Goal: Task Accomplishment & Management: Use online tool/utility

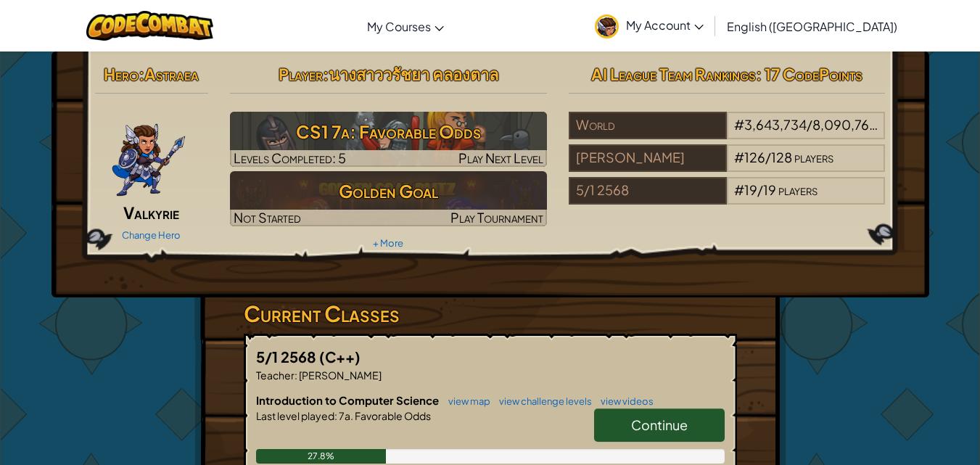
scroll to position [73, 0]
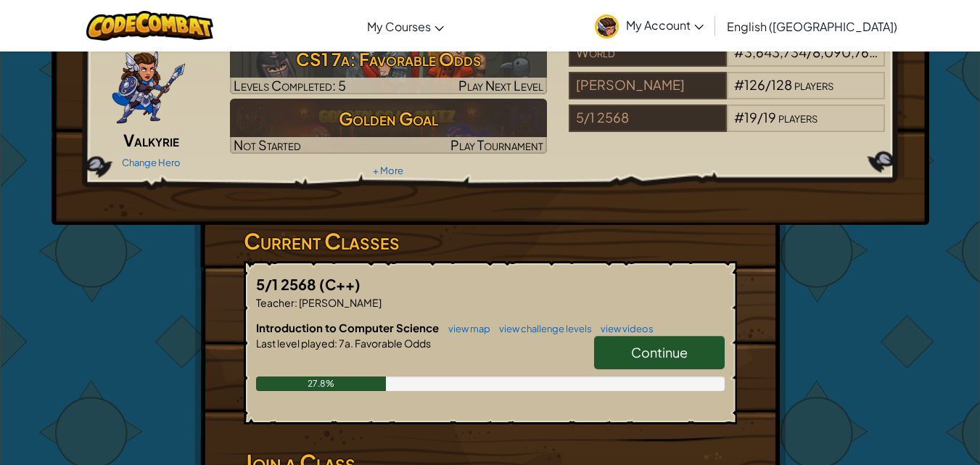
click at [702, 363] on link "Continue" at bounding box center [659, 352] width 131 height 33
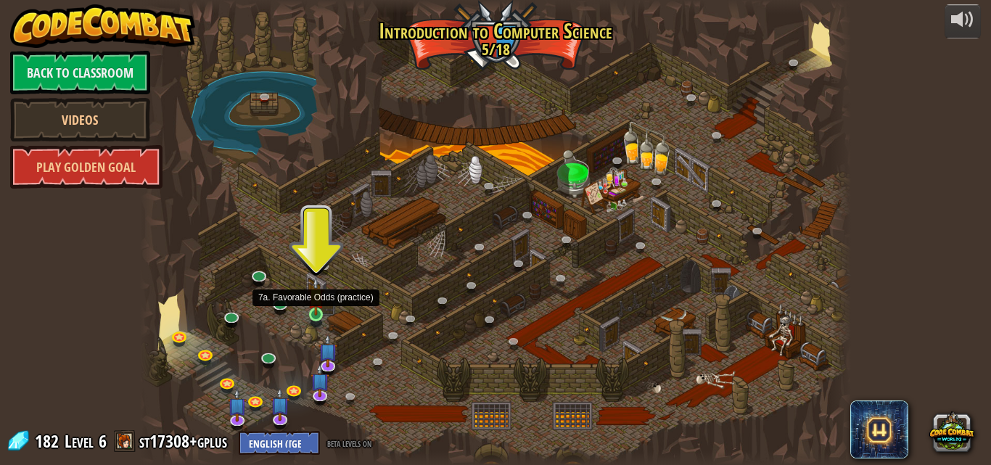
click at [316, 312] on img at bounding box center [316, 296] width 17 height 38
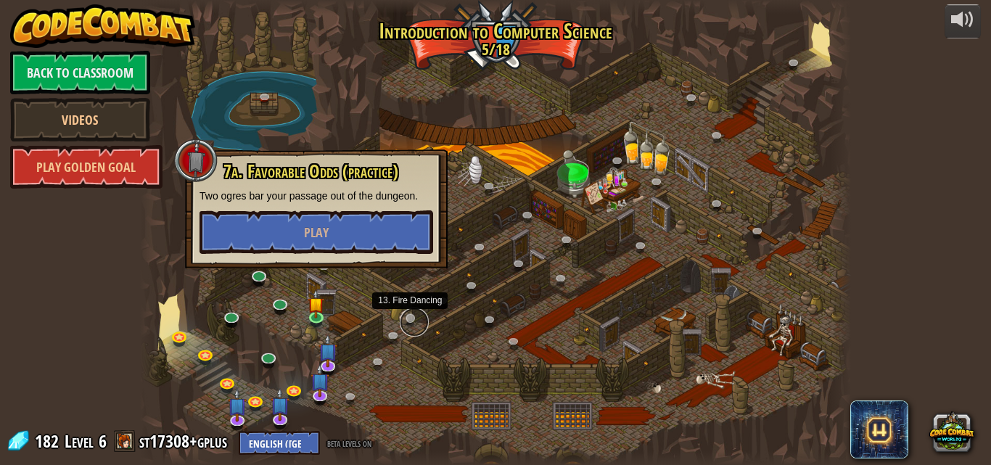
click at [412, 320] on link at bounding box center [414, 322] width 29 height 29
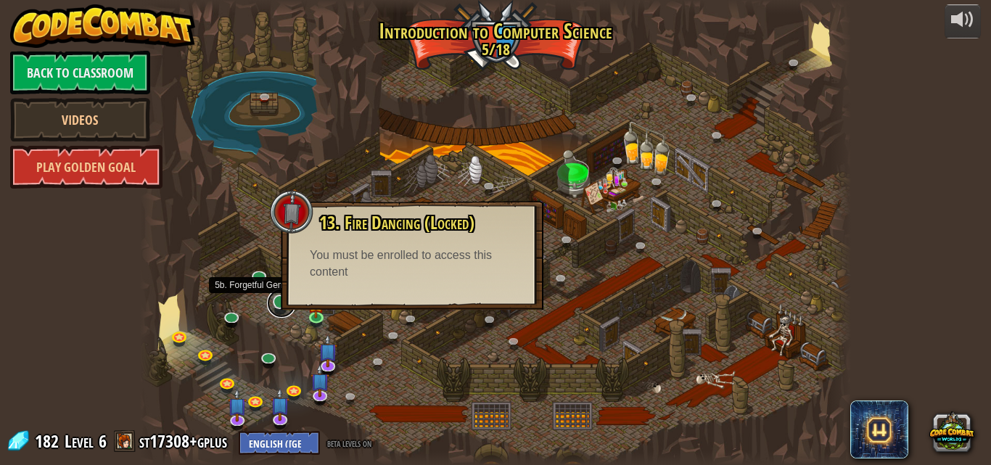
click at [294, 310] on link at bounding box center [281, 303] width 29 height 29
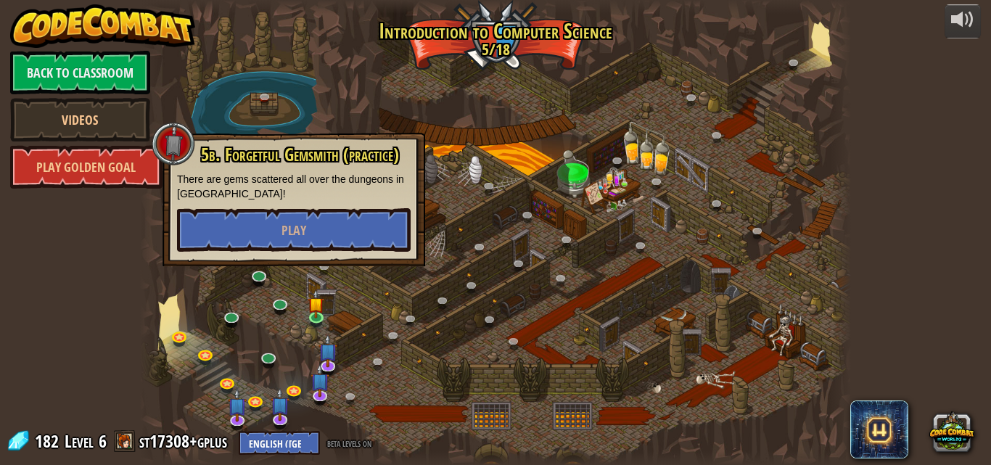
click at [166, 331] on div at bounding box center [496, 232] width 712 height 465
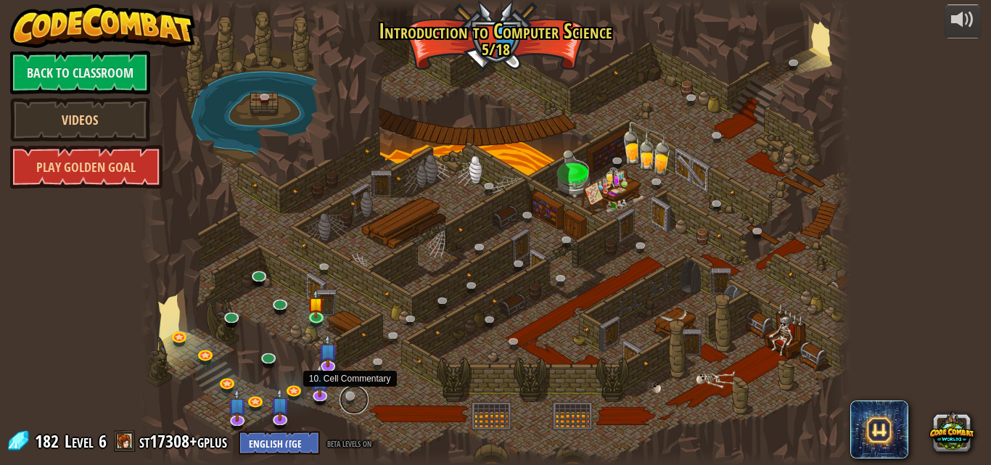
click at [348, 394] on link at bounding box center [354, 399] width 29 height 29
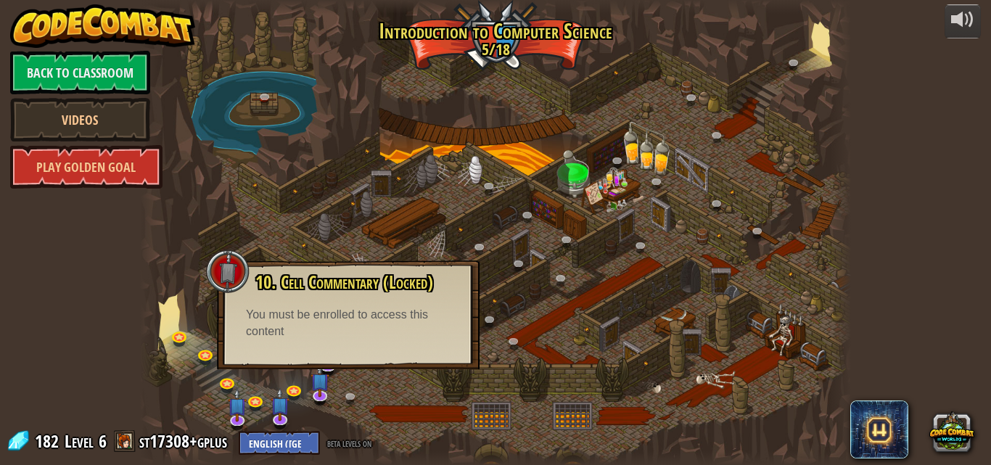
click at [448, 390] on div at bounding box center [496, 232] width 712 height 465
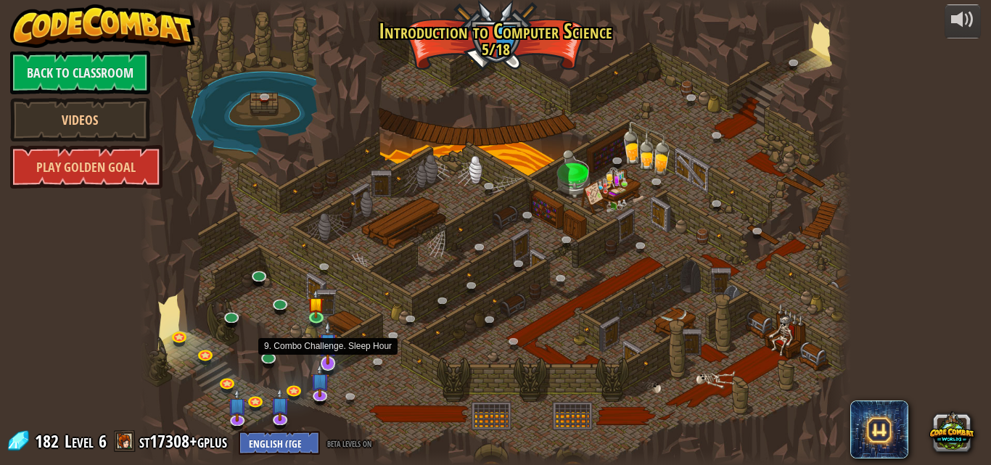
click at [333, 360] on img at bounding box center [329, 343] width 20 height 44
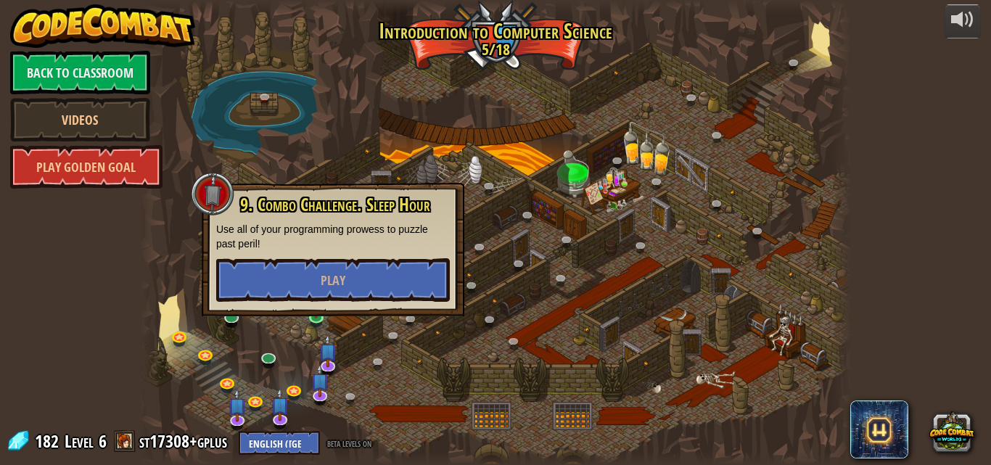
click at [356, 355] on div at bounding box center [496, 232] width 712 height 465
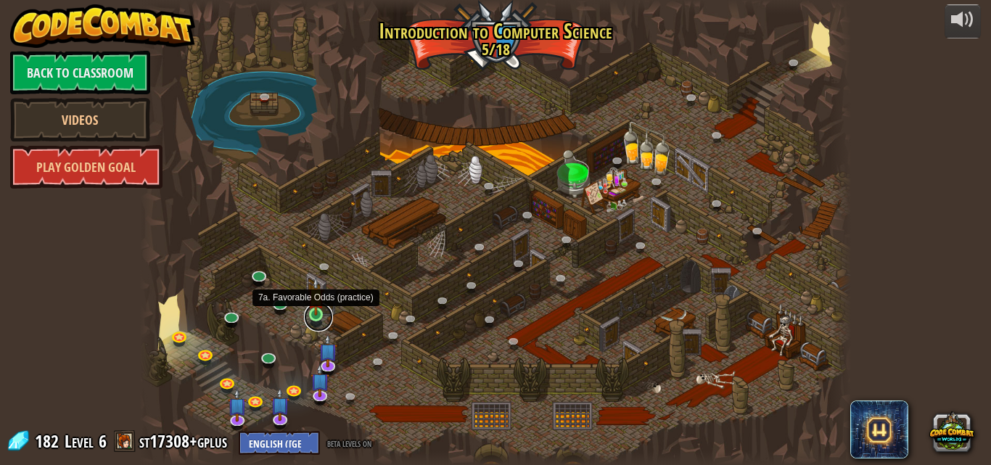
click at [314, 318] on link at bounding box center [318, 317] width 29 height 29
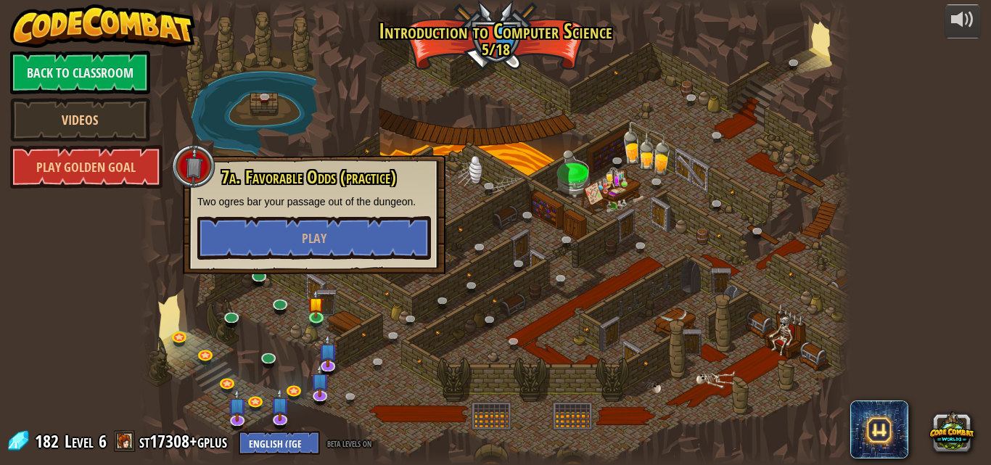
click at [432, 341] on div at bounding box center [496, 232] width 712 height 465
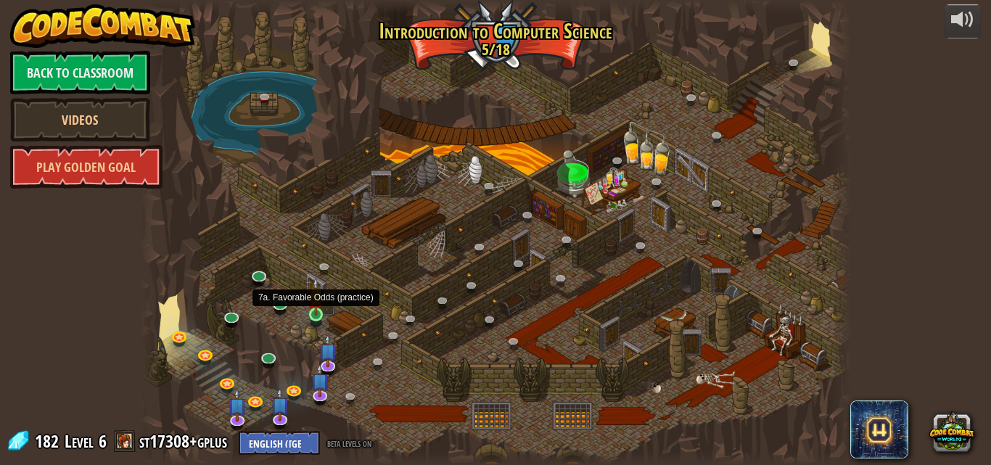
click at [319, 313] on img at bounding box center [316, 296] width 17 height 38
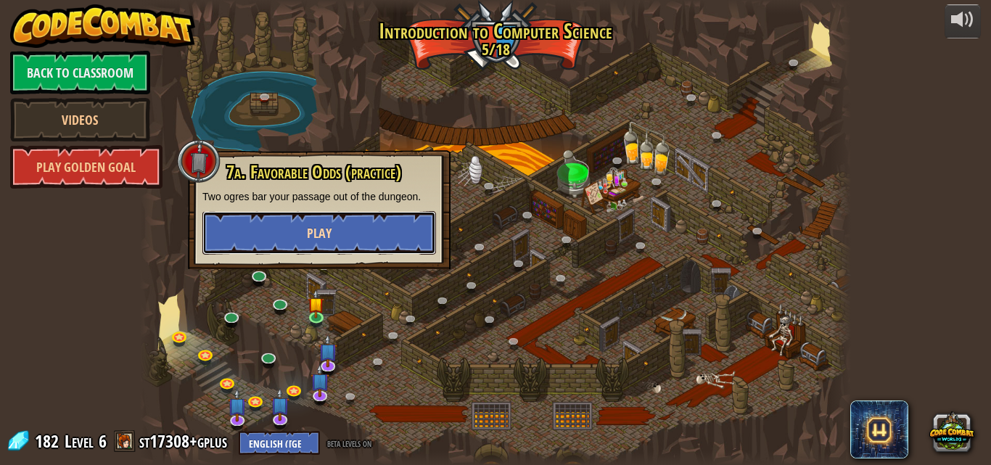
click at [356, 242] on button "Play" at bounding box center [319, 233] width 234 height 44
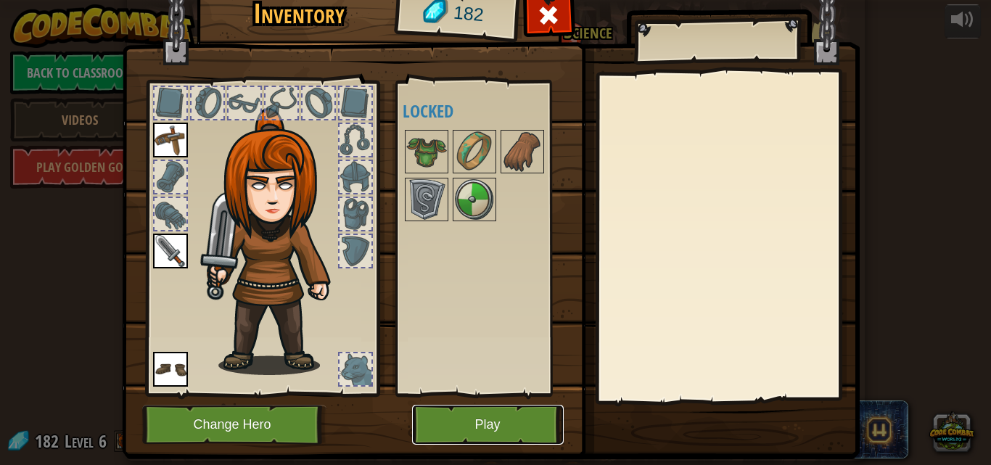
click at [480, 420] on button "Play" at bounding box center [488, 425] width 152 height 40
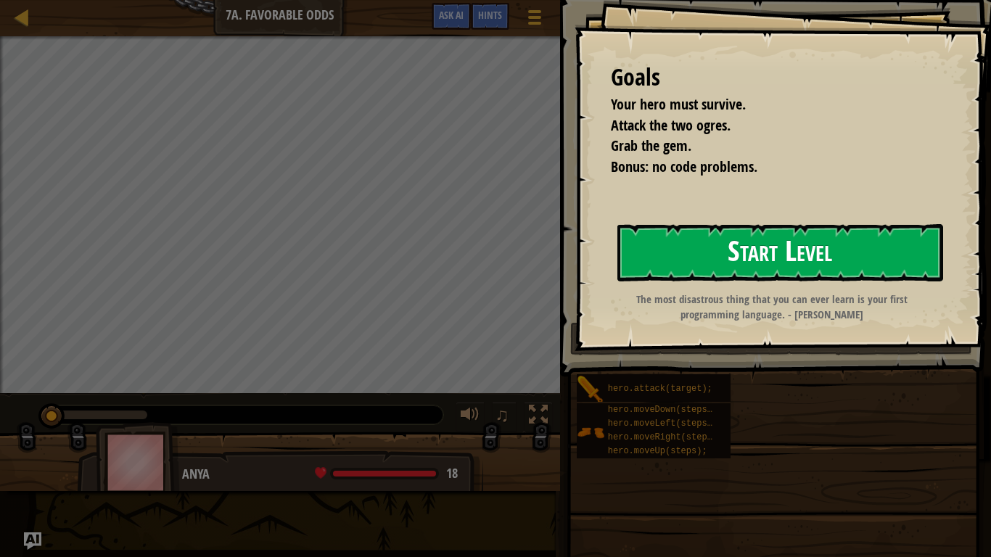
click at [681, 254] on button "Start Level" at bounding box center [781, 252] width 326 height 57
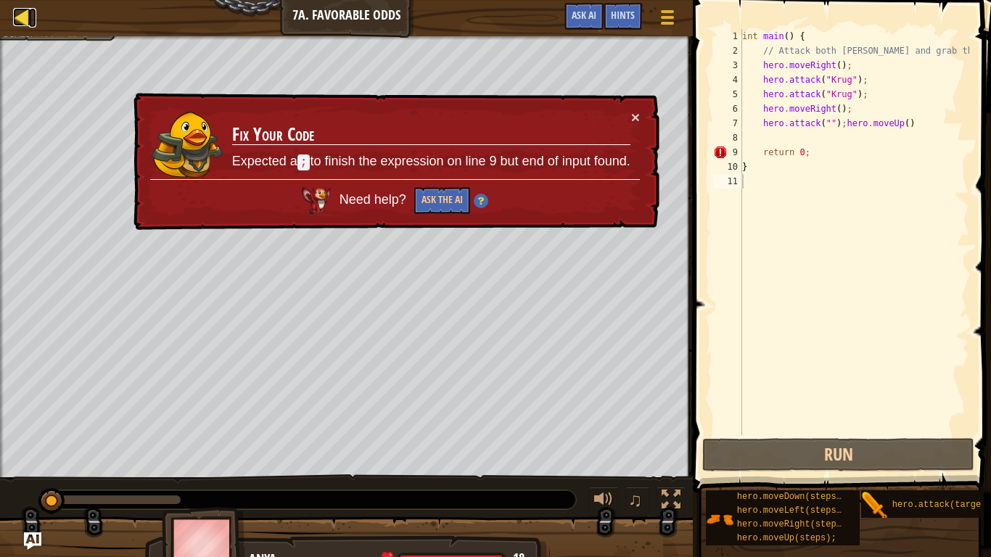
click at [21, 20] on div at bounding box center [22, 17] width 18 height 18
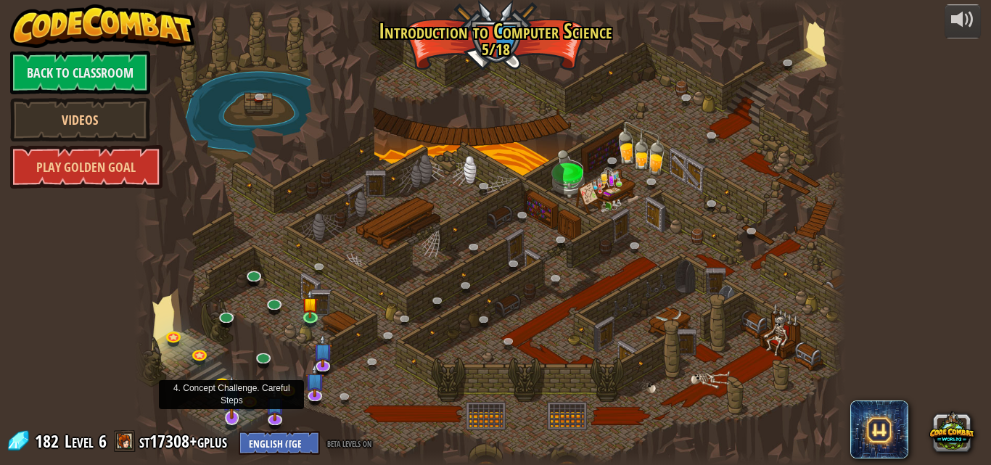
click at [228, 413] on img at bounding box center [232, 397] width 20 height 44
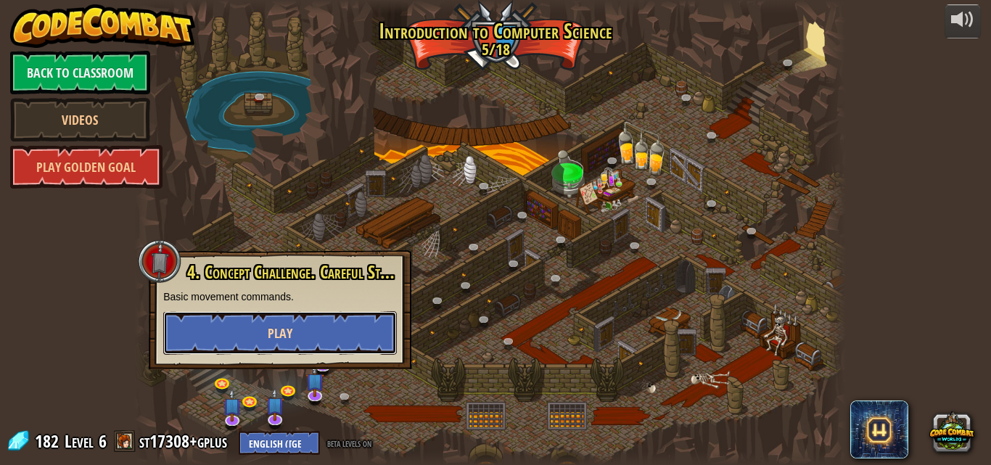
click at [251, 337] on button "Play" at bounding box center [280, 333] width 234 height 44
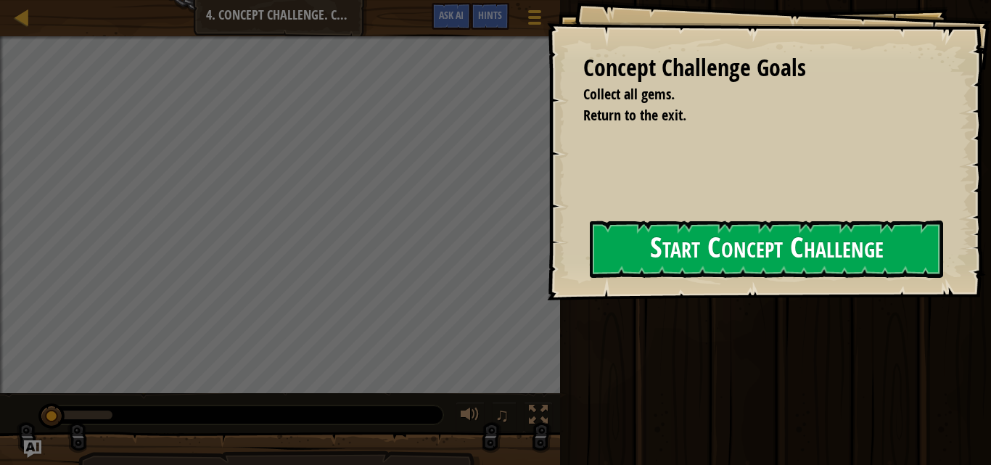
click at [607, 258] on button "Start Concept Challenge" at bounding box center [766, 249] width 353 height 57
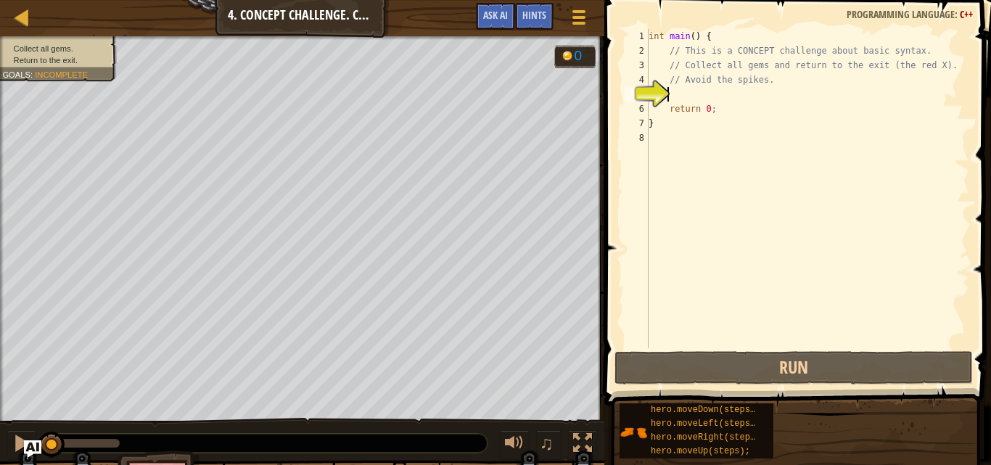
click at [671, 88] on div "int main ( ) { // This is a CONCEPT challenge about basic syntax. // Collect al…" at bounding box center [808, 203] width 324 height 348
type textarea "h"
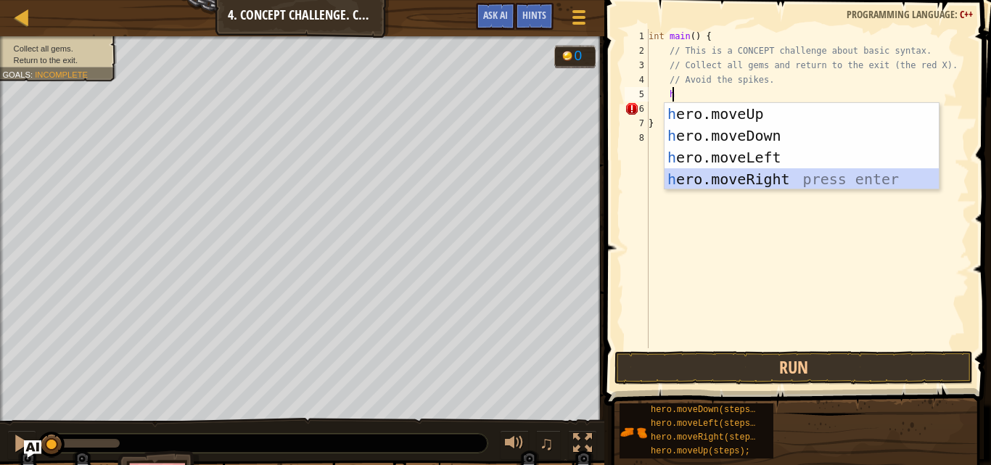
click at [710, 174] on div "h ero.moveUp press enter h ero.moveDown press enter h ero.moveLeft press enter …" at bounding box center [802, 168] width 274 height 131
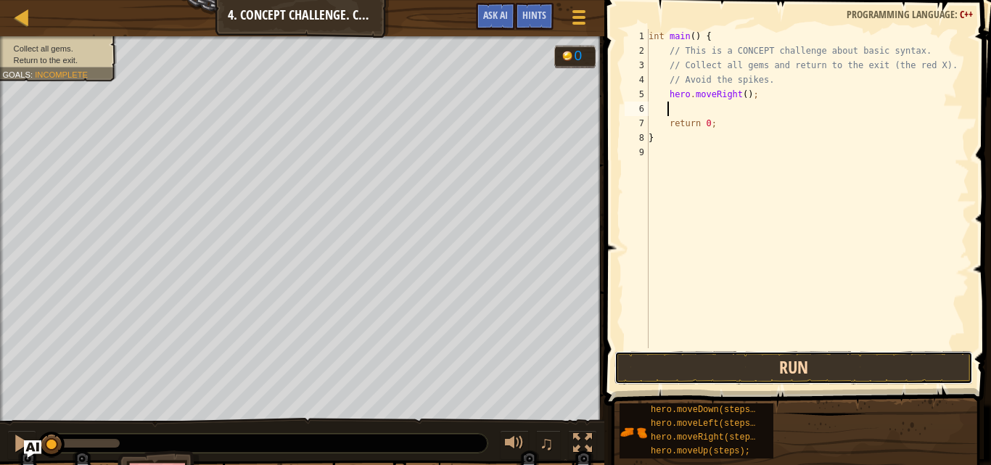
click at [739, 353] on button "Run" at bounding box center [794, 367] width 358 height 33
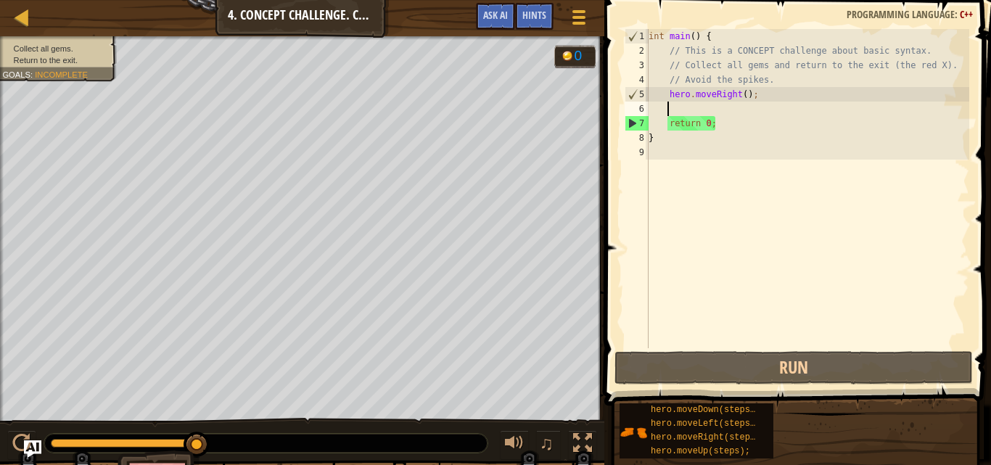
type textarea "h"
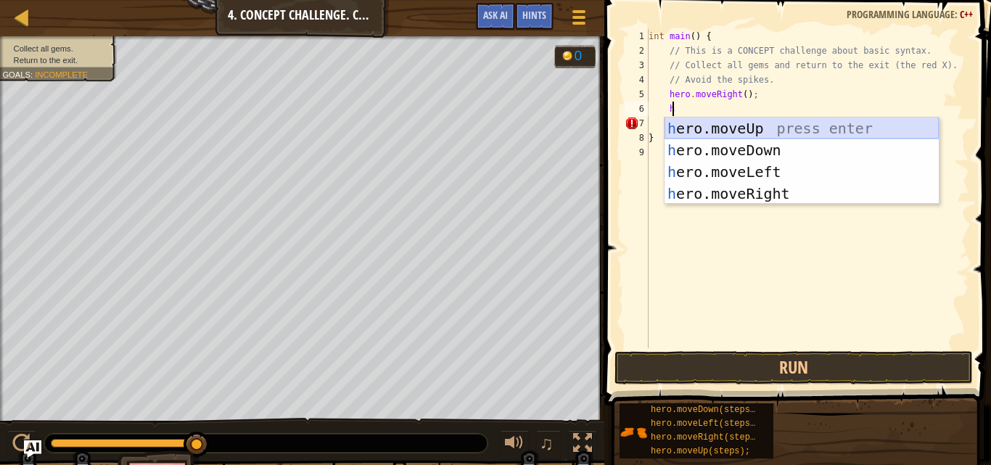
click at [751, 122] on div "h ero.moveUp press enter h ero.moveDown press enter h ero.moveLeft press enter …" at bounding box center [802, 183] width 274 height 131
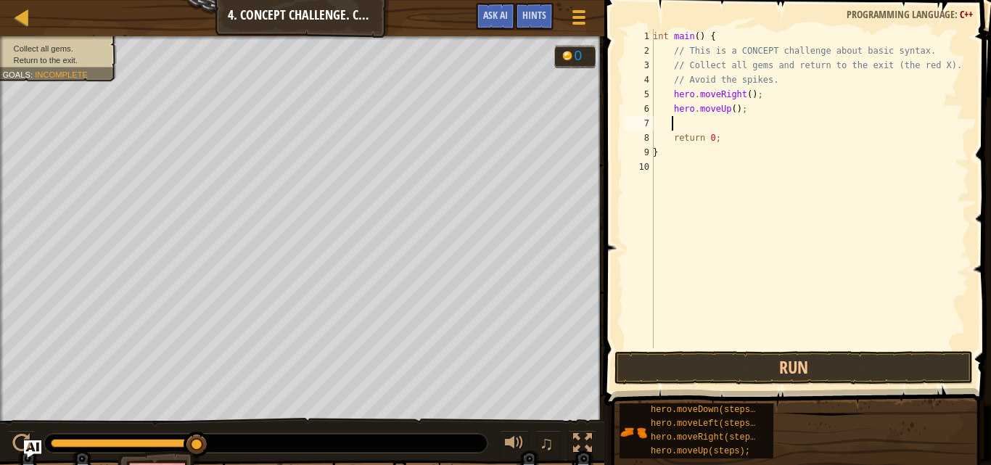
click at [710, 126] on div "int main ( ) { // This is a CONCEPT challenge about basic syntax. // Collect al…" at bounding box center [809, 203] width 319 height 348
type textarea "h"
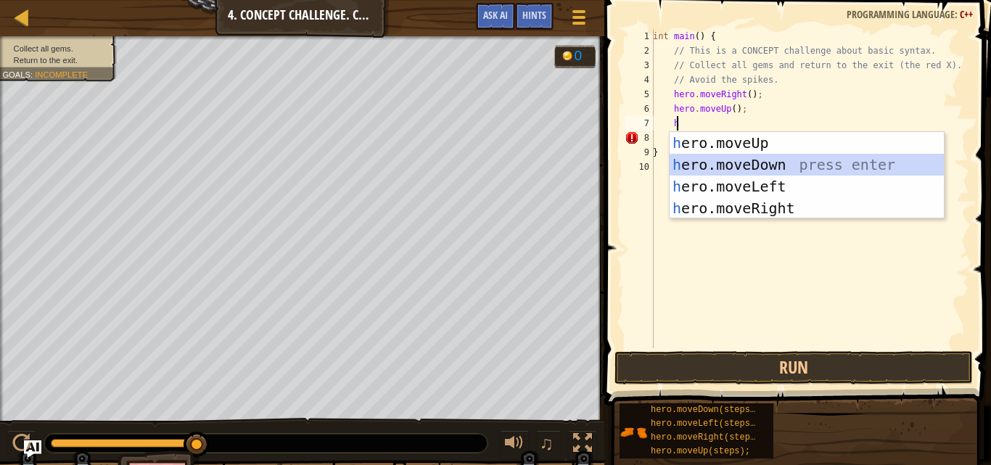
click at [700, 159] on div "h ero.moveUp press enter h ero.moveDown press enter h ero.moveLeft press enter …" at bounding box center [807, 197] width 274 height 131
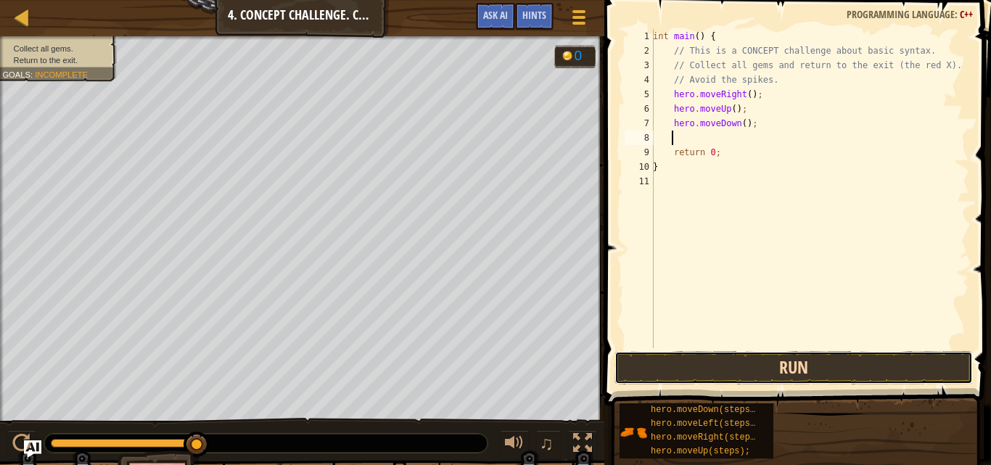
click at [760, 366] on button "Run" at bounding box center [794, 367] width 358 height 33
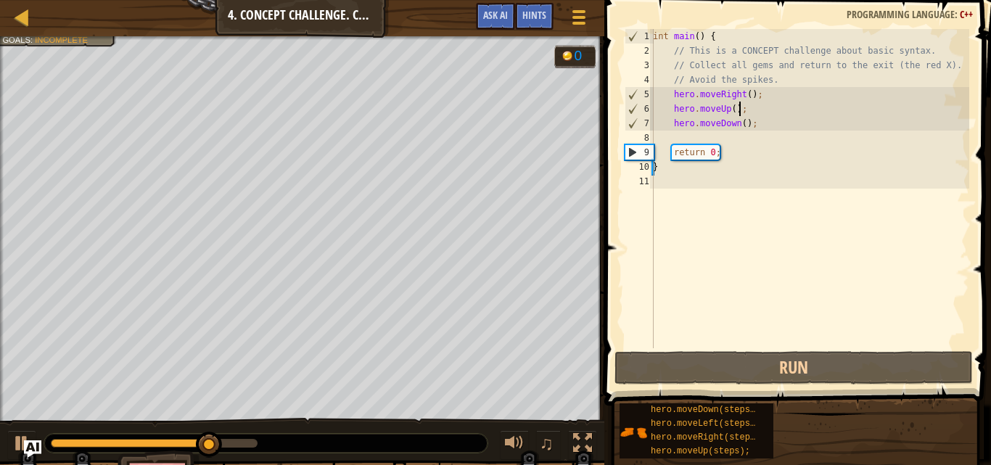
click at [737, 107] on div "int main ( ) { // This is a CONCEPT challenge about basic syntax. // Collect al…" at bounding box center [809, 203] width 319 height 348
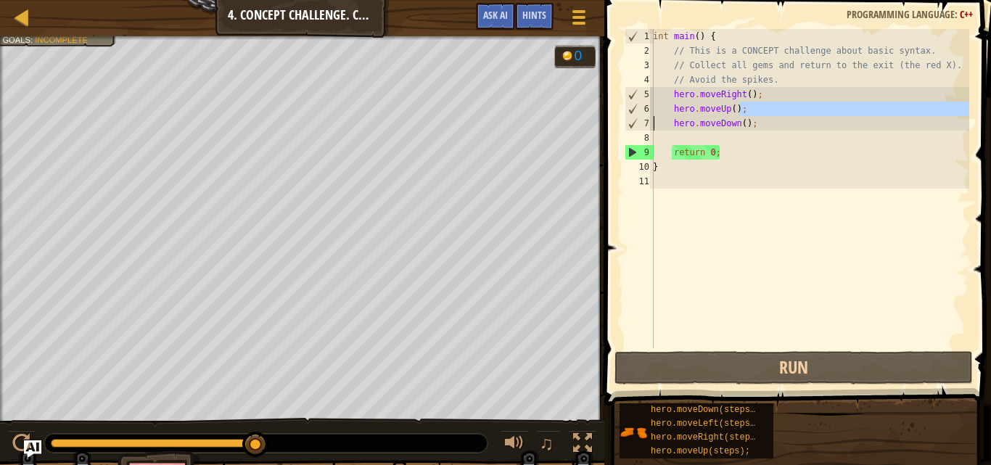
drag, startPoint x: 737, startPoint y: 107, endPoint x: 655, endPoint y: 117, distance: 83.3
click at [655, 117] on div "int main ( ) { // This is a CONCEPT challenge about basic syntax. // Collect al…" at bounding box center [809, 203] width 319 height 348
click at [681, 105] on div "int main ( ) { // This is a CONCEPT challenge about basic syntax. // Collect al…" at bounding box center [809, 203] width 319 height 348
type textarea "hero.moveUp();"
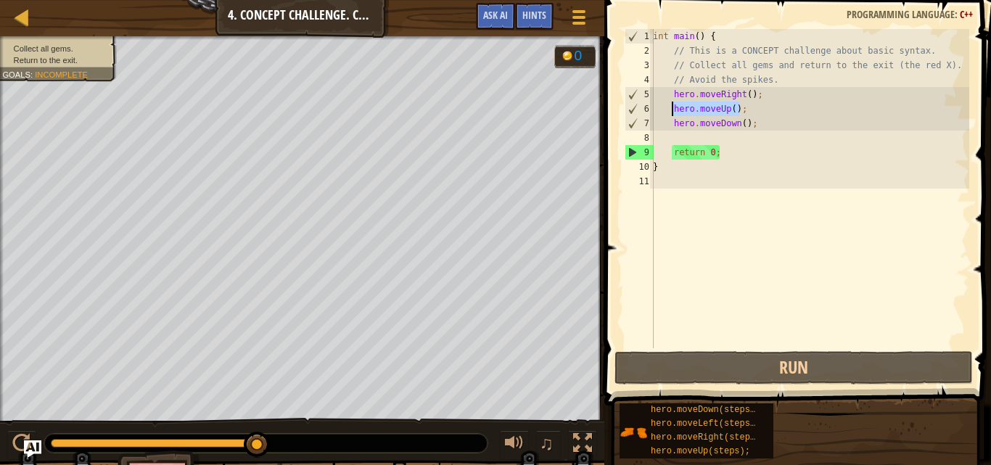
drag, startPoint x: 739, startPoint y: 106, endPoint x: 670, endPoint y: 106, distance: 68.2
click at [670, 106] on div "int main ( ) { // This is a CONCEPT challenge about basic syntax. // Collect al…" at bounding box center [809, 203] width 319 height 348
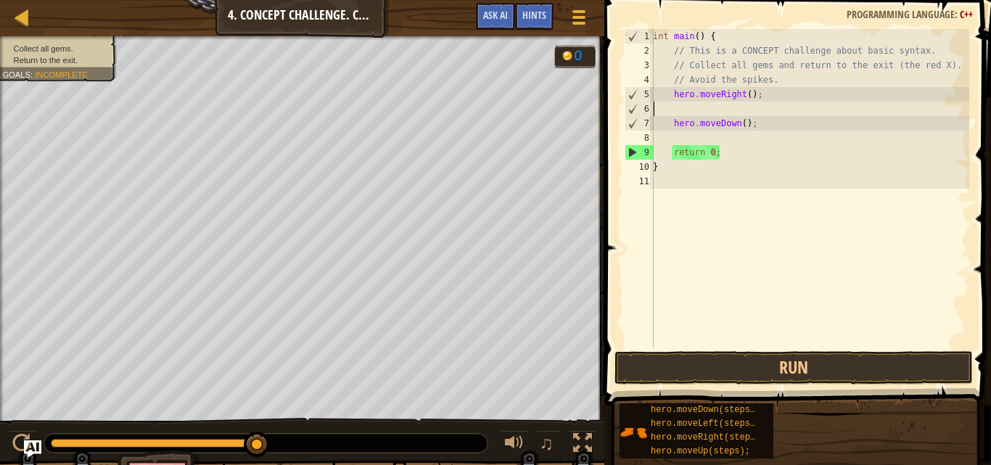
scroll to position [7, 0]
type textarea "hero.moveRight();"
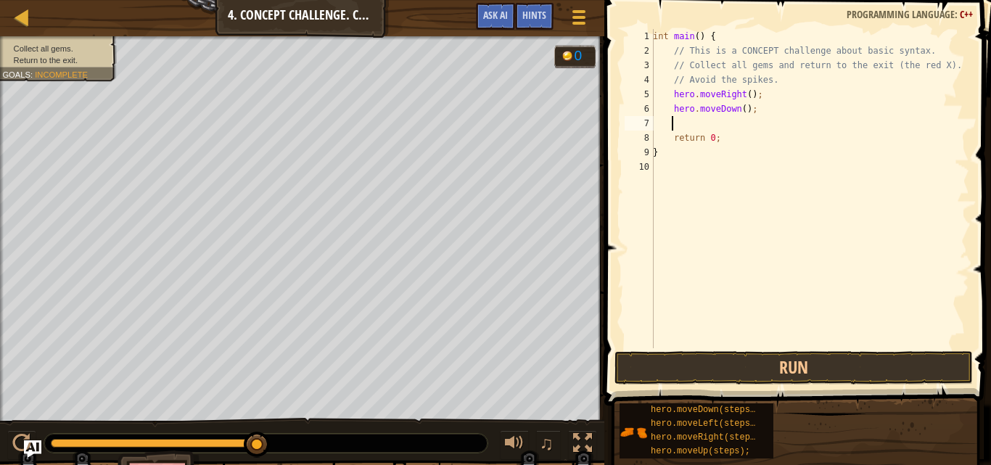
click at [755, 118] on div "int main ( ) { // This is a CONCEPT challenge about basic syntax. // Collect al…" at bounding box center [809, 203] width 319 height 348
drag, startPoint x: 755, startPoint y: 116, endPoint x: 675, endPoint y: 125, distance: 80.3
click at [675, 125] on div "int main ( ) { // This is a CONCEPT challenge about basic syntax. // Collect al…" at bounding box center [809, 203] width 319 height 348
type textarea "h"
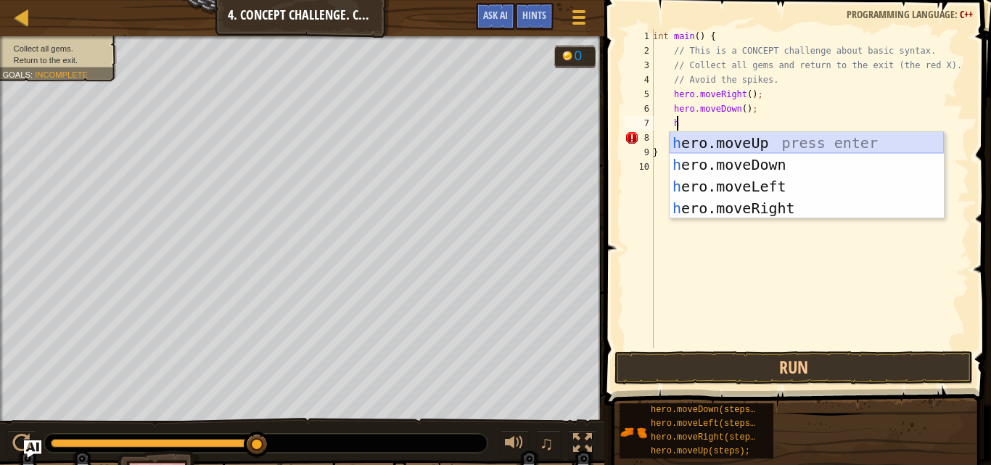
click at [755, 142] on div "h ero.moveUp press enter h ero.moveDown press enter h ero.moveLeft press enter …" at bounding box center [807, 197] width 274 height 131
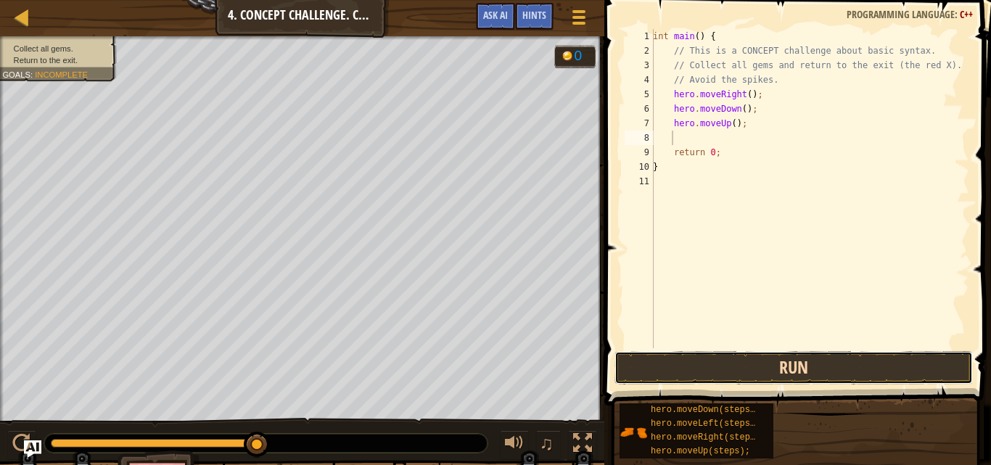
click at [743, 360] on button "Run" at bounding box center [794, 367] width 358 height 33
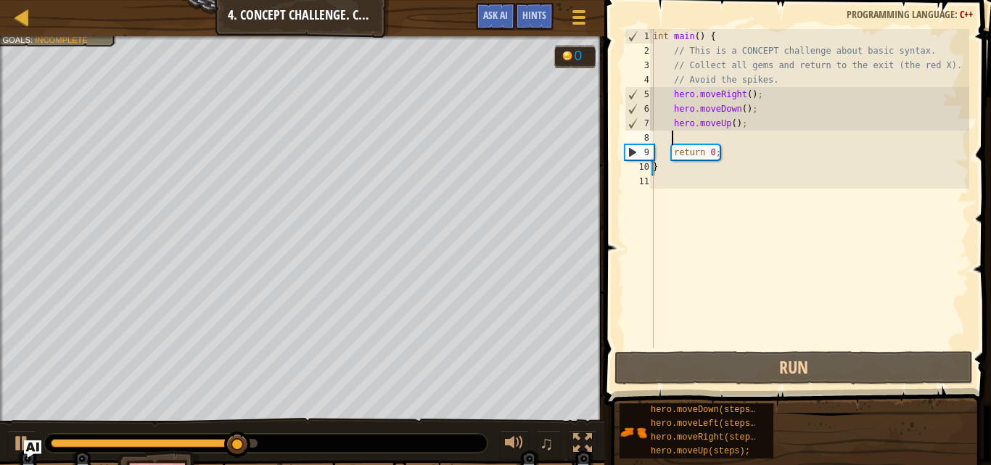
type textarea "hero.moveUp();"
drag, startPoint x: 674, startPoint y: 130, endPoint x: 665, endPoint y: 136, distance: 10.9
click at [665, 136] on div "int main ( ) { // This is a CONCEPT challenge about basic syntax. // Collect al…" at bounding box center [809, 203] width 319 height 348
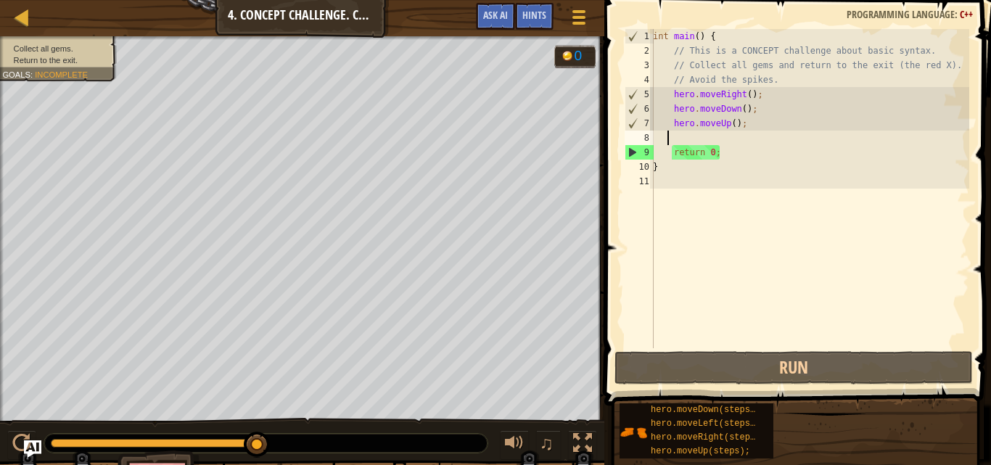
type textarea "h"
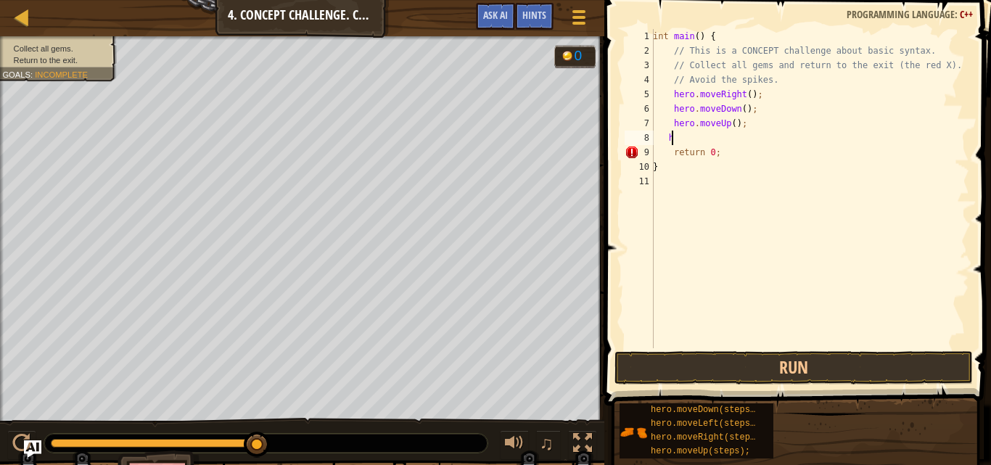
click at [673, 139] on div "int main ( ) { // This is a CONCEPT challenge about basic syntax. // Collect al…" at bounding box center [809, 203] width 319 height 348
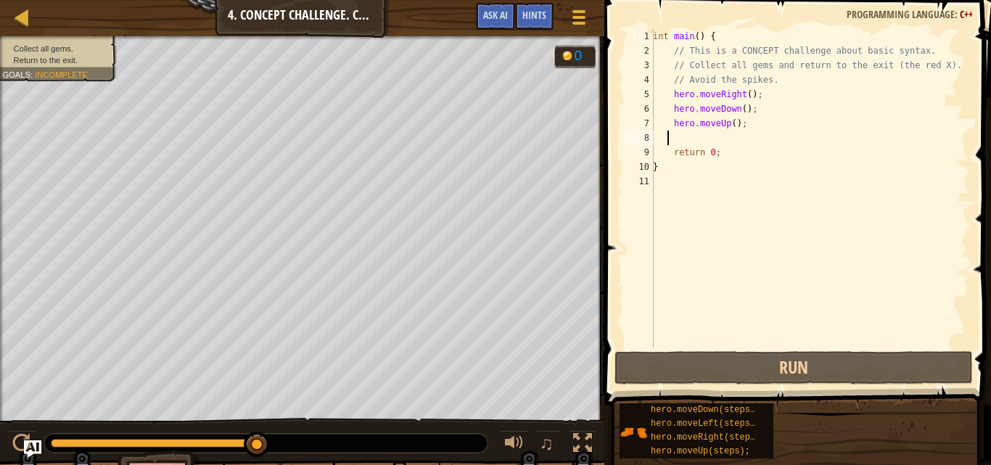
type textarea "h"
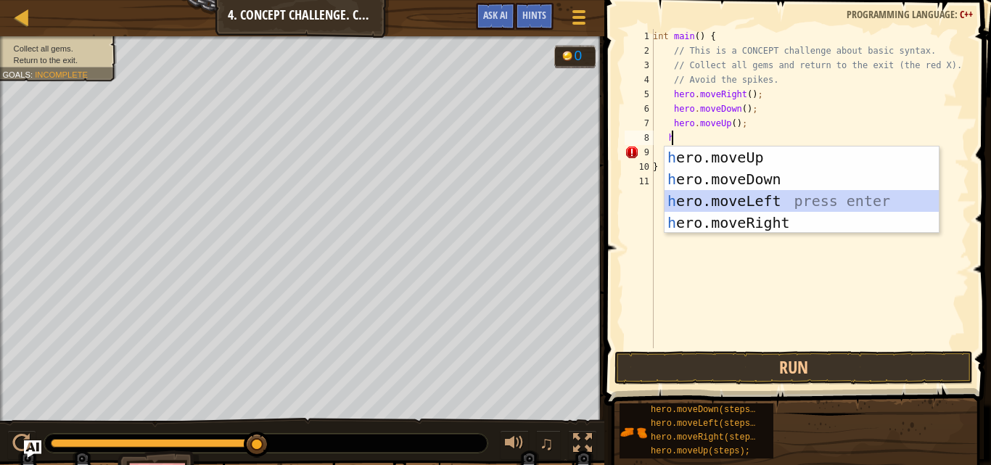
click at [730, 197] on div "h ero.moveUp press enter h ero.moveDown press enter h ero.moveLeft press enter …" at bounding box center [802, 212] width 274 height 131
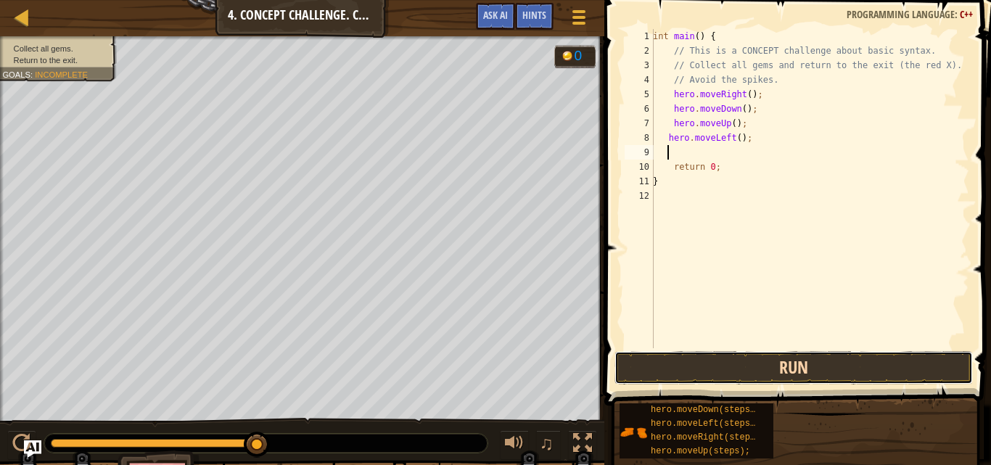
click at [743, 352] on button "Run" at bounding box center [794, 367] width 358 height 33
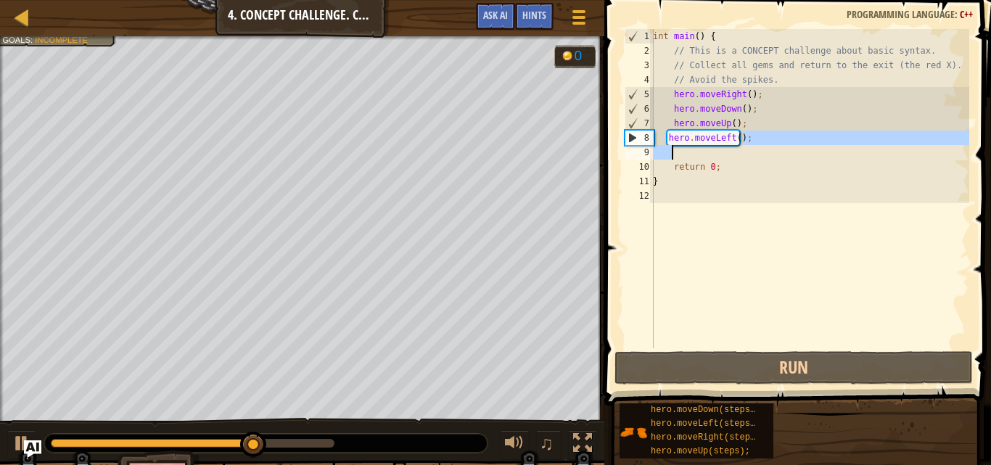
drag, startPoint x: 748, startPoint y: 131, endPoint x: 698, endPoint y: 149, distance: 53.0
click at [697, 149] on div "int main ( ) { // This is a CONCEPT challenge about basic syntax. // Collect al…" at bounding box center [809, 203] width 319 height 348
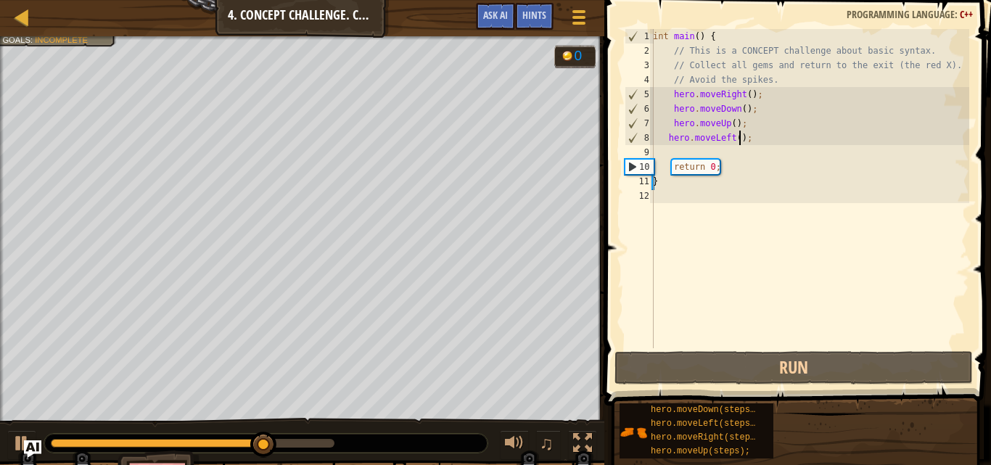
click at [741, 140] on div "int main ( ) { // This is a CONCEPT challenge about basic syntax. // Collect al…" at bounding box center [809, 203] width 319 height 348
click at [746, 139] on div "int main ( ) { // This is a CONCEPT challenge about basic syntax. // Collect al…" at bounding box center [809, 203] width 319 height 348
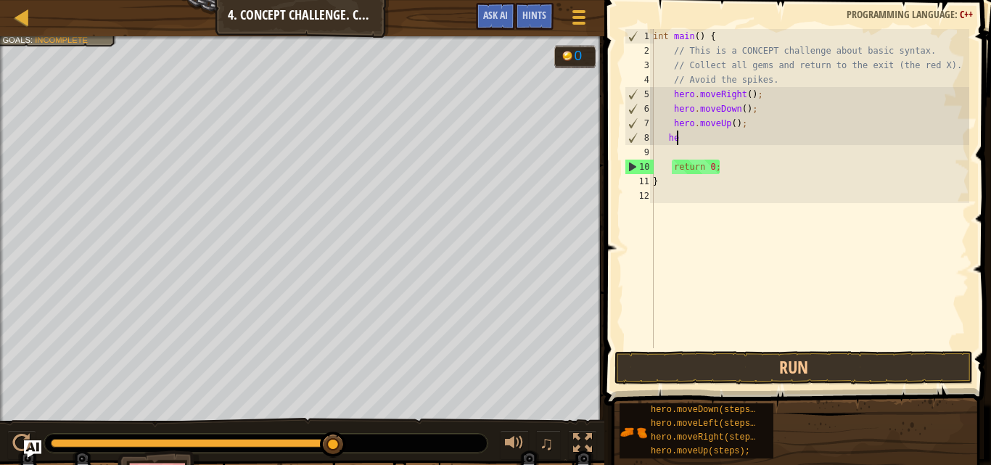
type textarea "h"
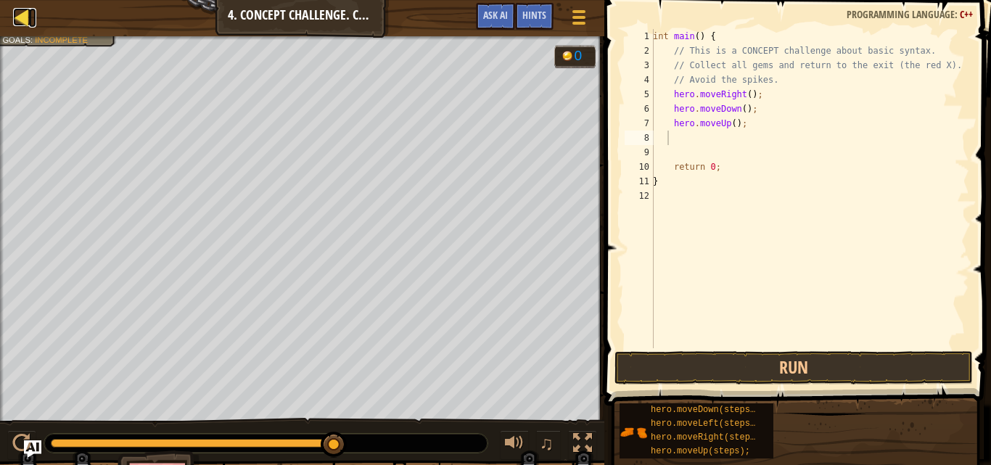
click at [23, 14] on div at bounding box center [22, 17] width 18 height 18
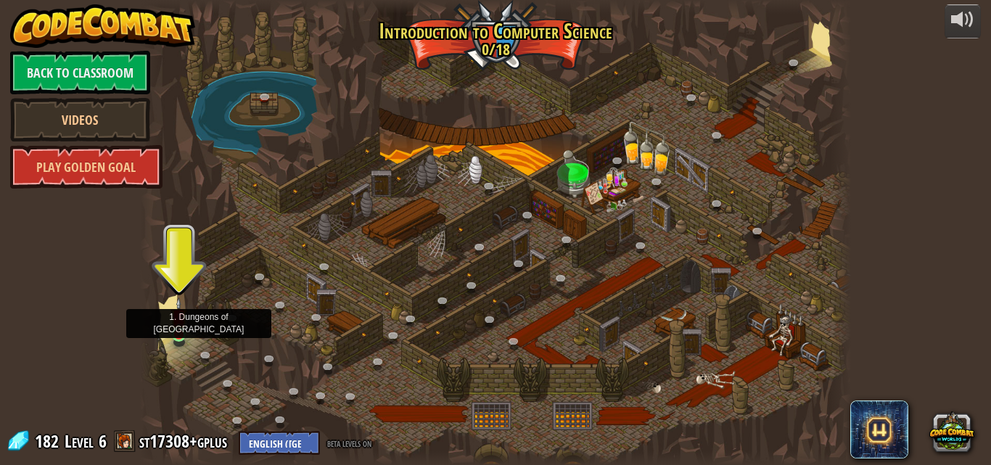
click at [171, 332] on img at bounding box center [179, 317] width 17 height 38
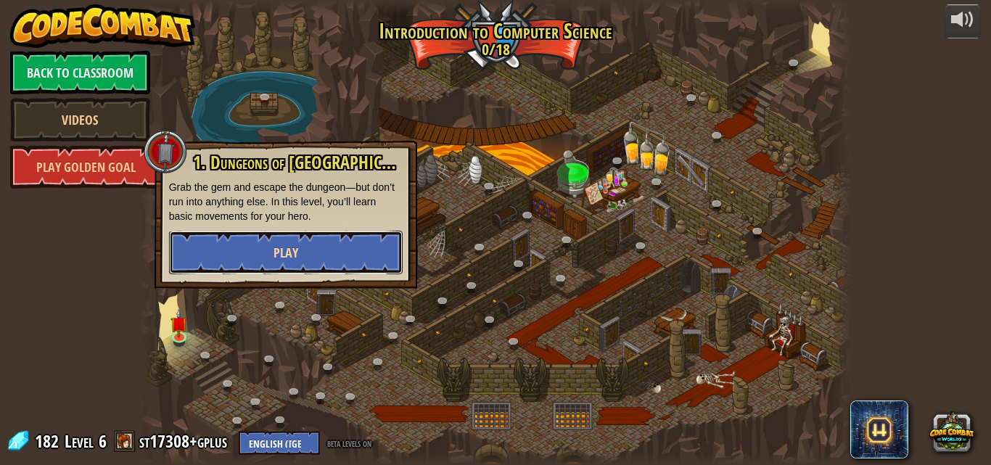
click at [295, 255] on span "Play" at bounding box center [286, 253] width 25 height 18
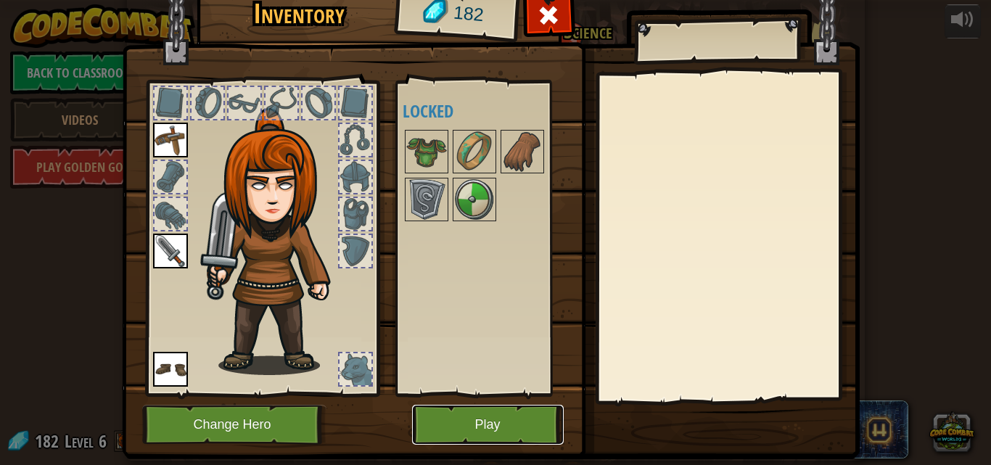
click at [483, 433] on button "Play" at bounding box center [488, 425] width 152 height 40
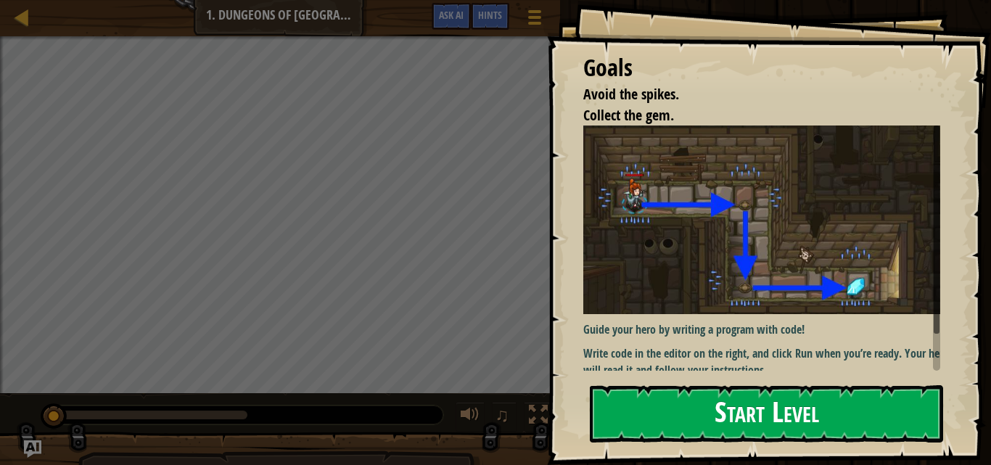
click at [710, 393] on button "Start Level" at bounding box center [766, 413] width 353 height 57
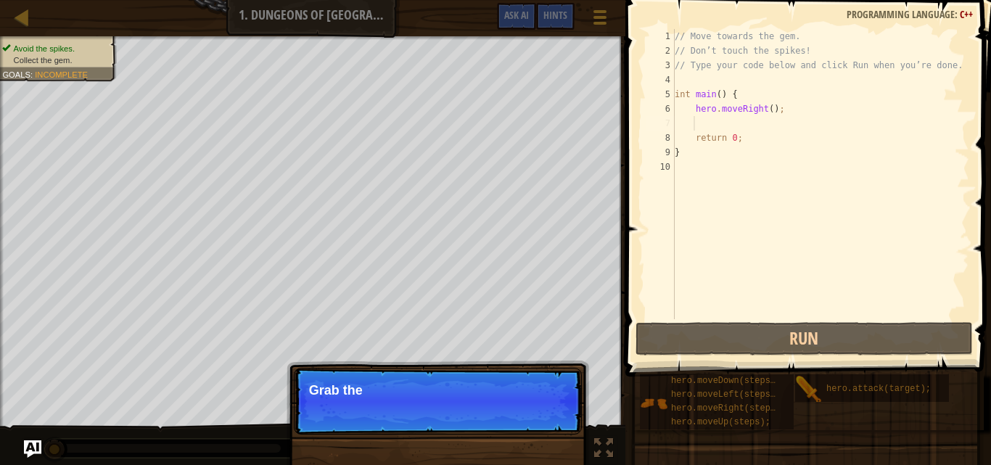
click at [702, 123] on div "// Move towards the gem. // Don’t touch the spikes! // Type your code below and…" at bounding box center [821, 188] width 298 height 319
click at [555, 407] on button "Continue" at bounding box center [540, 410] width 60 height 19
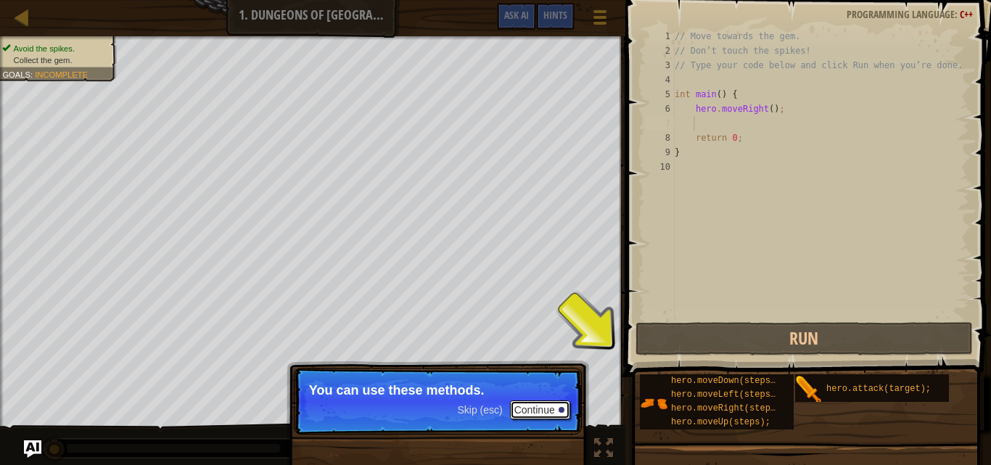
click at [530, 409] on button "Continue" at bounding box center [540, 410] width 60 height 19
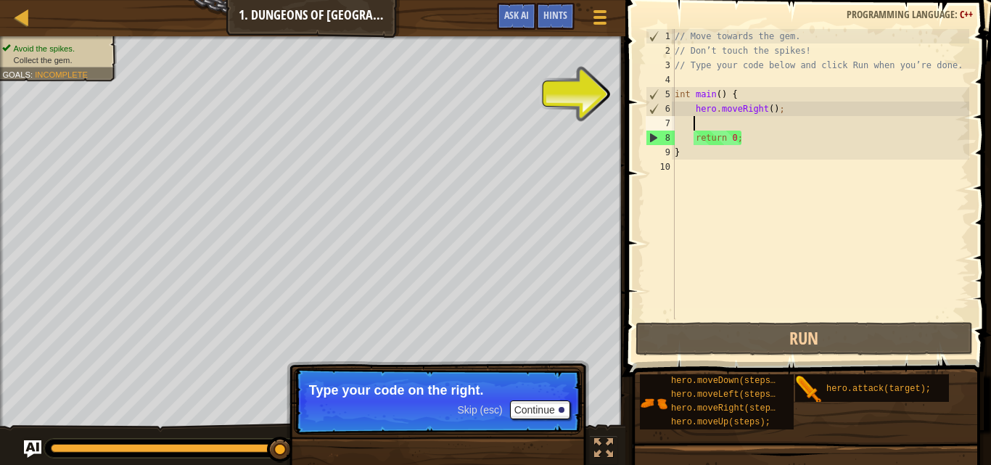
click at [695, 127] on div "// Move towards the gem. // Don’t touch the spikes! // Type your code below and…" at bounding box center [821, 188] width 298 height 319
click at [554, 397] on p "Type your code on the right." at bounding box center [438, 390] width 258 height 15
click at [551, 405] on button "Continue" at bounding box center [540, 410] width 60 height 19
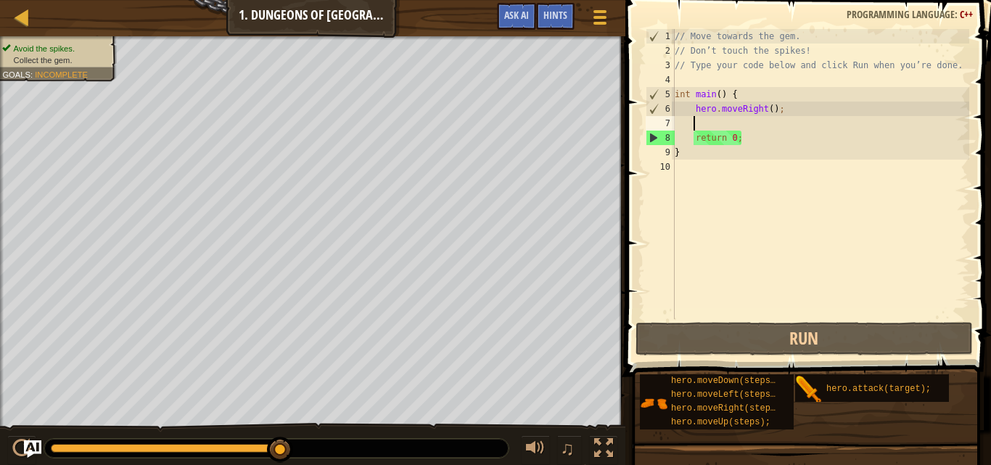
type textarea "h"
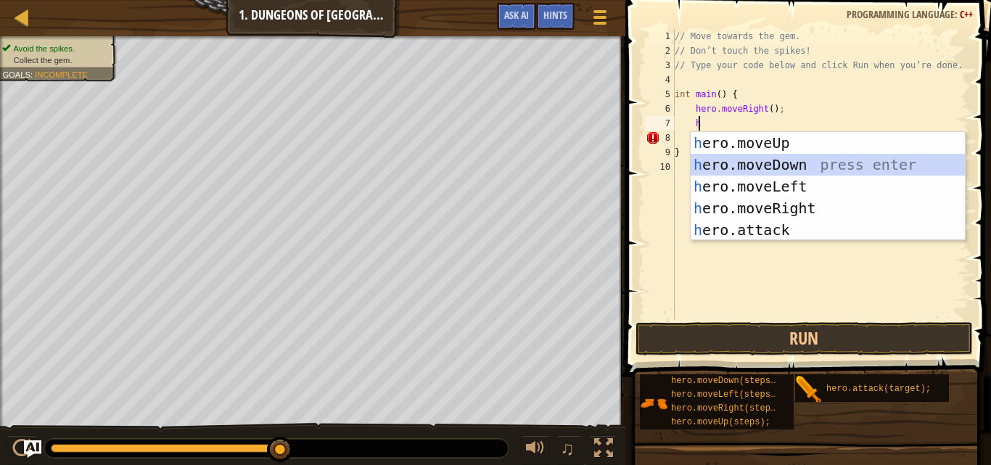
click at [751, 163] on div "h ero.moveUp press enter h ero.moveDown press enter h ero.moveLeft press enter …" at bounding box center [828, 208] width 274 height 152
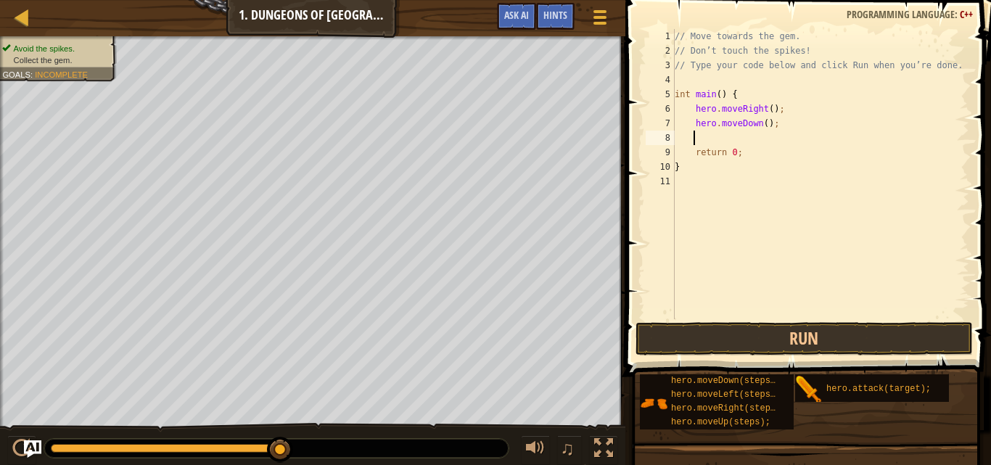
type textarea "h"
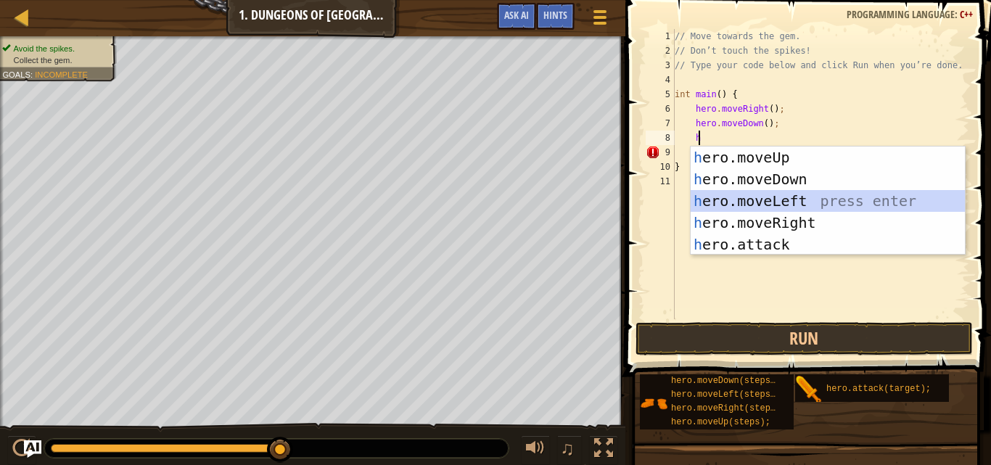
click at [750, 200] on div "h ero.moveUp press enter h ero.moveDown press enter h ero.moveLeft press enter …" at bounding box center [828, 223] width 274 height 152
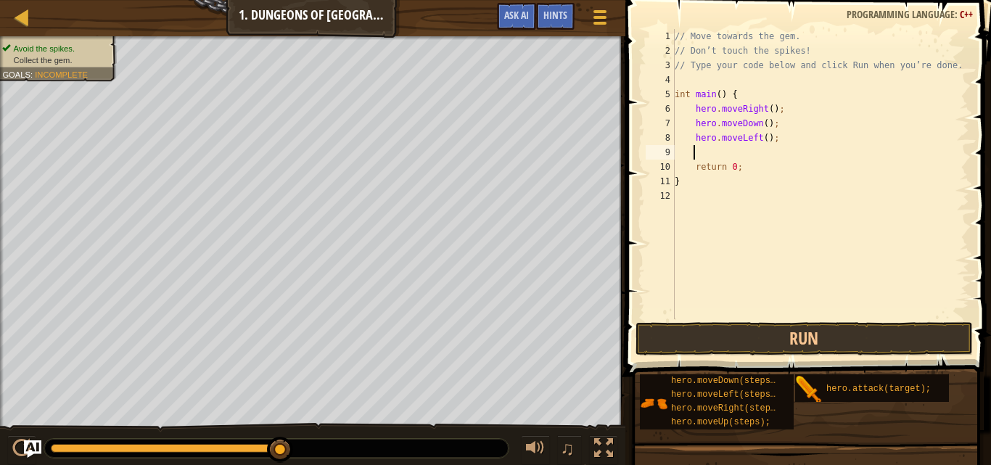
type textarea "h"
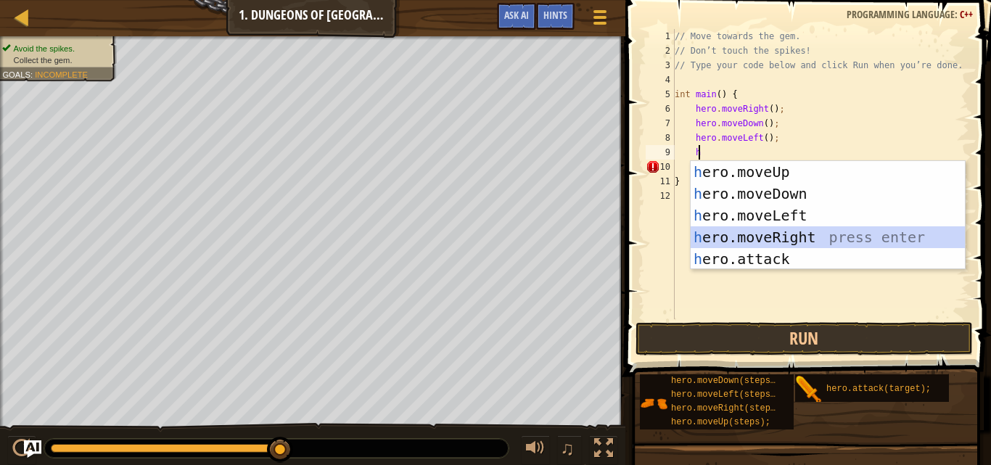
click at [743, 239] on div "h ero.moveUp press enter h ero.moveDown press enter h ero.moveLeft press enter …" at bounding box center [828, 237] width 274 height 152
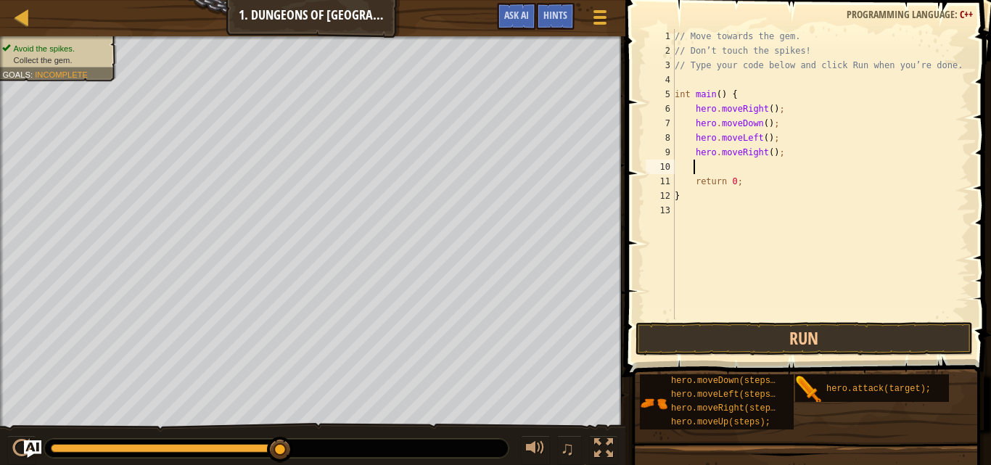
type textarea "h"
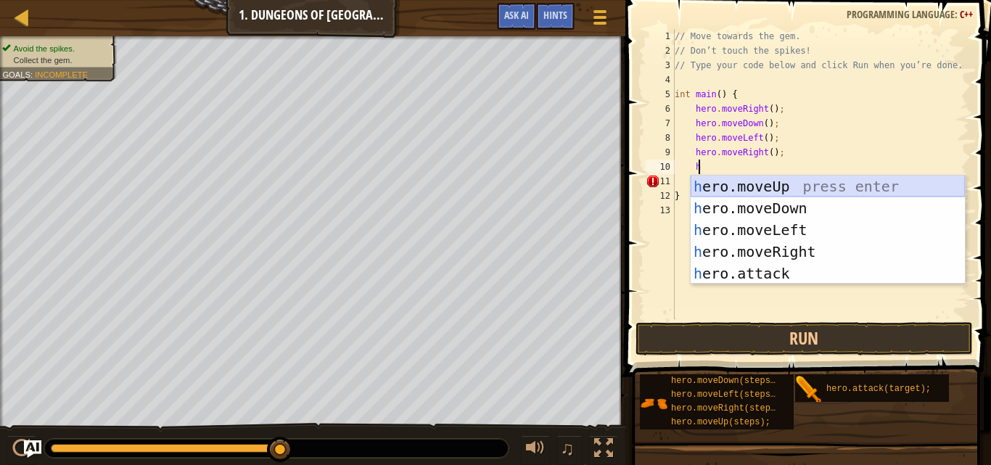
click at [774, 184] on div "h ero.moveUp press enter h ero.moveDown press enter h ero.moveLeft press enter …" at bounding box center [828, 252] width 274 height 152
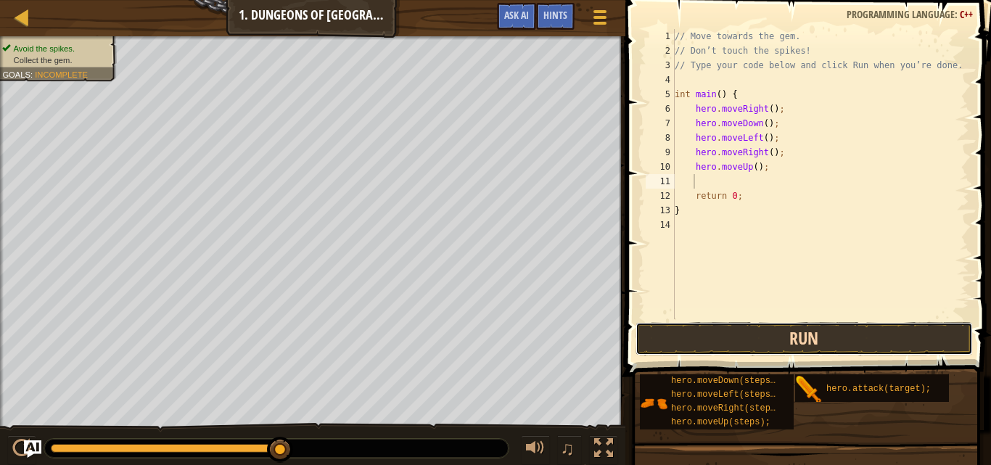
click at [741, 342] on button "Run" at bounding box center [805, 338] width 338 height 33
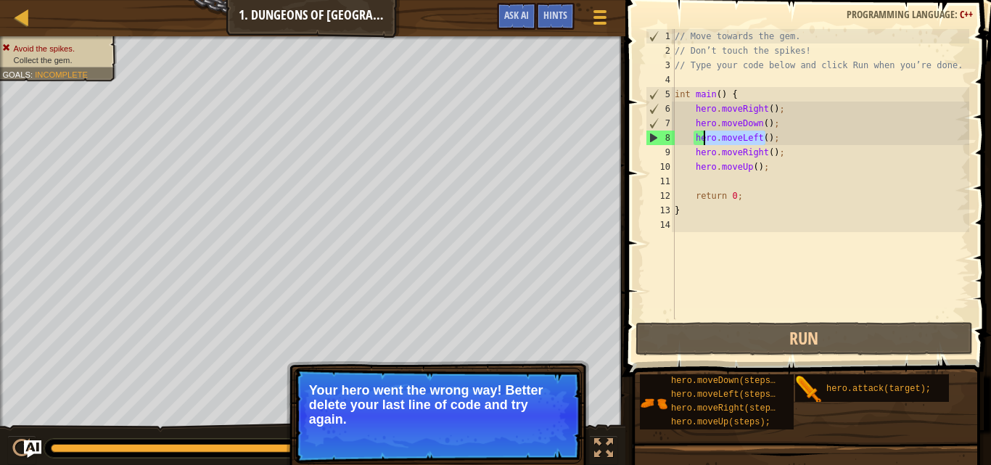
drag, startPoint x: 764, startPoint y: 139, endPoint x: 702, endPoint y: 142, distance: 62.5
click at [702, 142] on div "// Move towards the gem. // Don’t touch the spikes! // Type your code below and…" at bounding box center [821, 188] width 298 height 319
click at [777, 133] on div "// Move towards the gem. // Don’t touch the spikes! // Type your code below and…" at bounding box center [821, 188] width 298 height 319
drag, startPoint x: 766, startPoint y: 136, endPoint x: 696, endPoint y: 136, distance: 69.7
click at [696, 136] on div "// Move towards the gem. // Don’t touch the spikes! // Type your code below and…" at bounding box center [821, 188] width 298 height 319
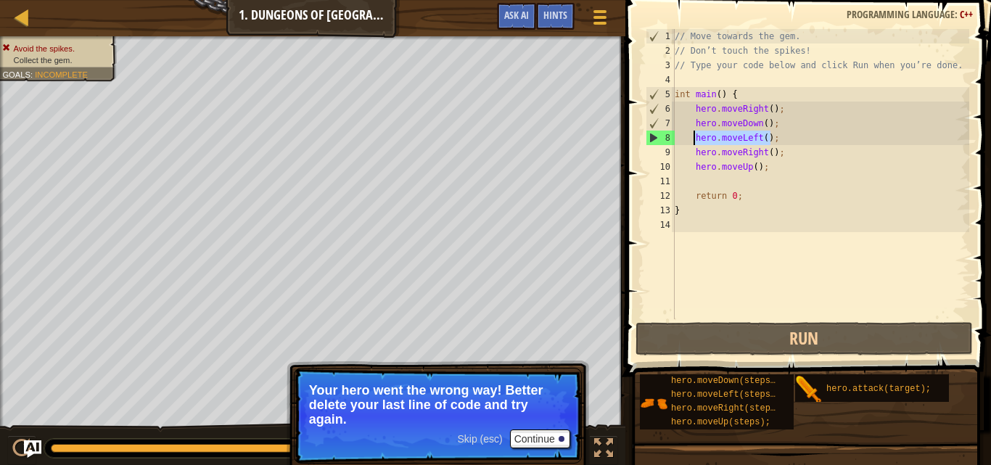
click at [772, 134] on div "// Move towards the gem. // Don’t touch the spikes! // Type your code below and…" at bounding box center [821, 174] width 298 height 290
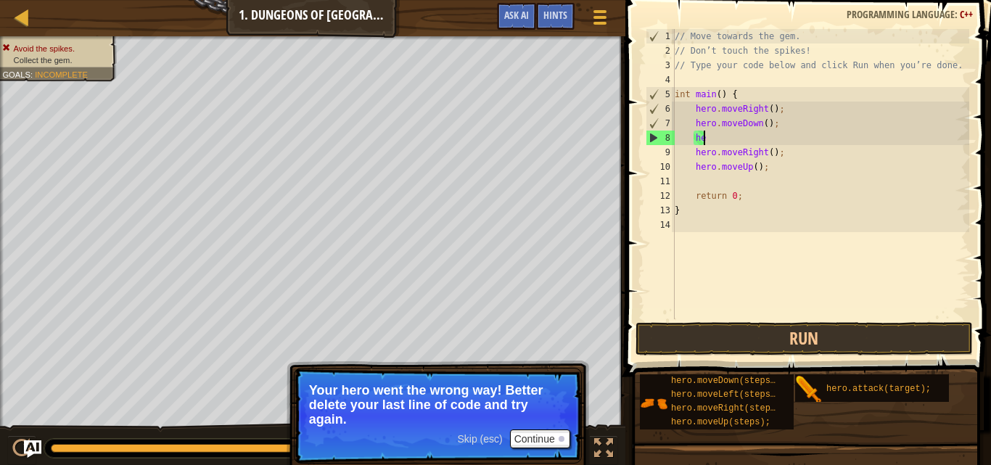
type textarea "h"
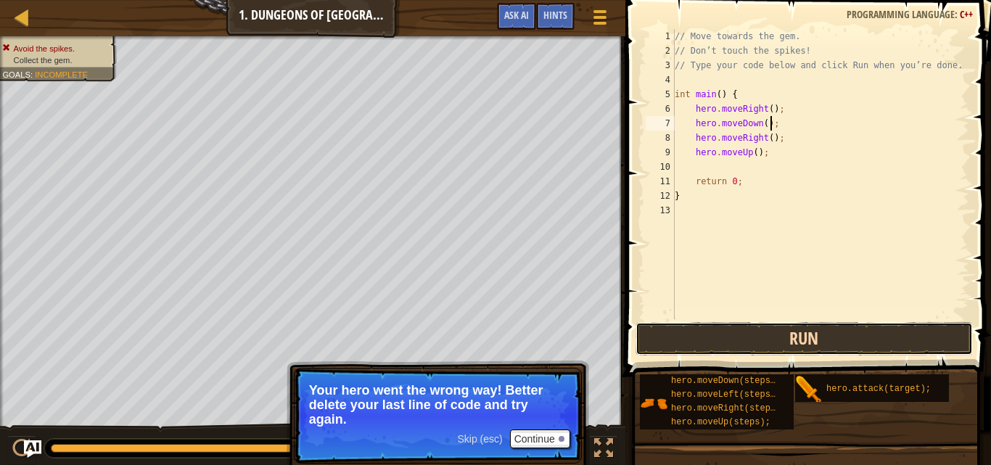
click at [710, 341] on button "Run" at bounding box center [805, 338] width 338 height 33
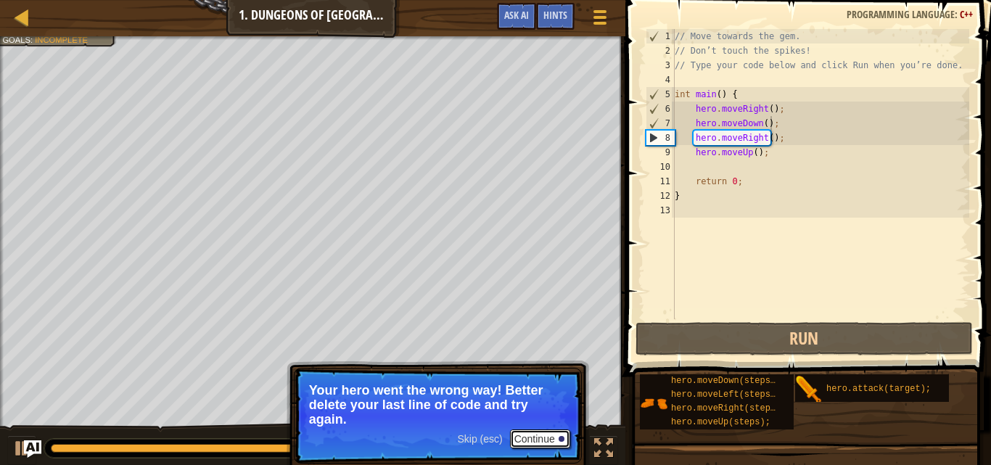
click at [551, 432] on button "Continue" at bounding box center [540, 439] width 60 height 19
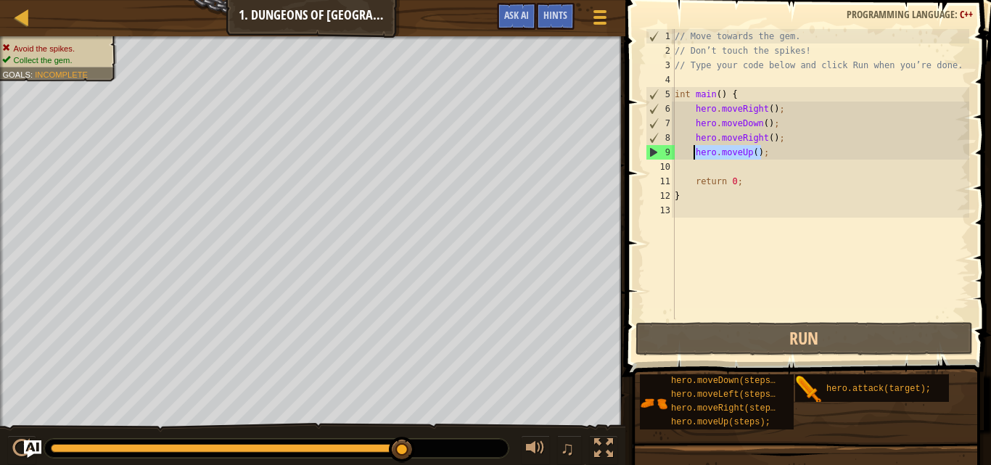
drag, startPoint x: 760, startPoint y: 149, endPoint x: 692, endPoint y: 155, distance: 68.5
click at [692, 155] on div "// Move towards the gem. // Don’t touch the spikes! // Type your code below and…" at bounding box center [821, 188] width 298 height 319
type textarea "hero.moveUp();"
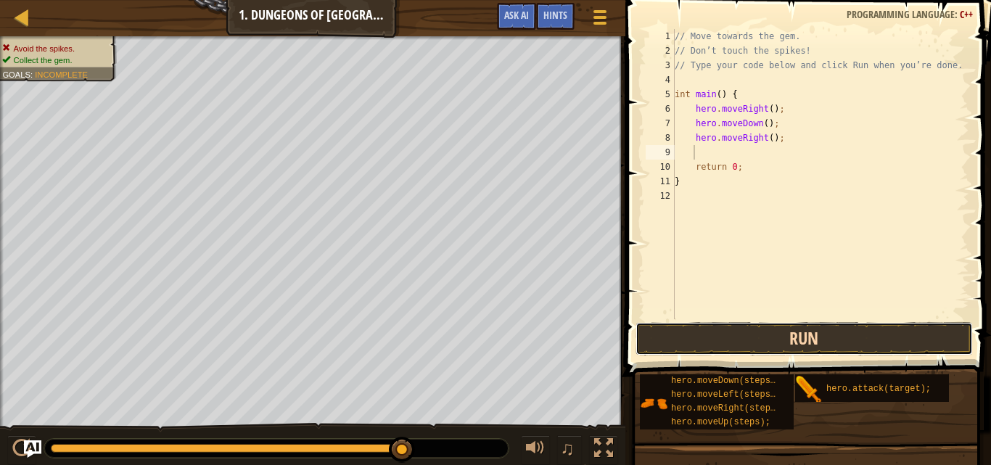
click at [684, 327] on button "Run" at bounding box center [805, 338] width 338 height 33
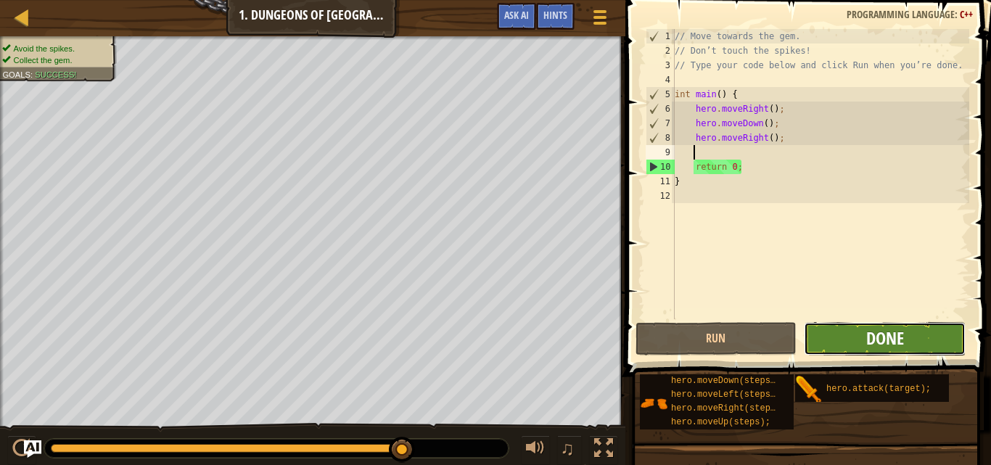
click at [895, 339] on span "Done" at bounding box center [885, 338] width 38 height 23
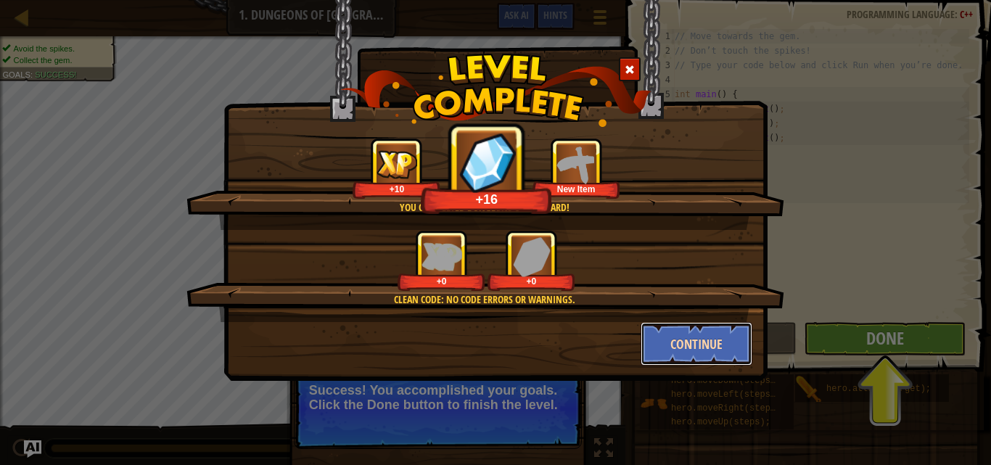
click at [706, 338] on button "Continue" at bounding box center [697, 344] width 112 height 44
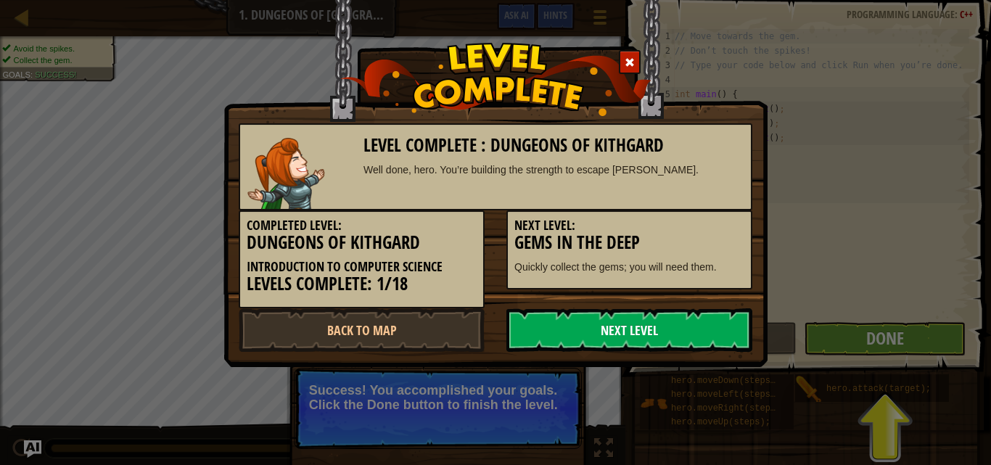
click at [682, 322] on link "Next Level" at bounding box center [630, 330] width 246 height 44
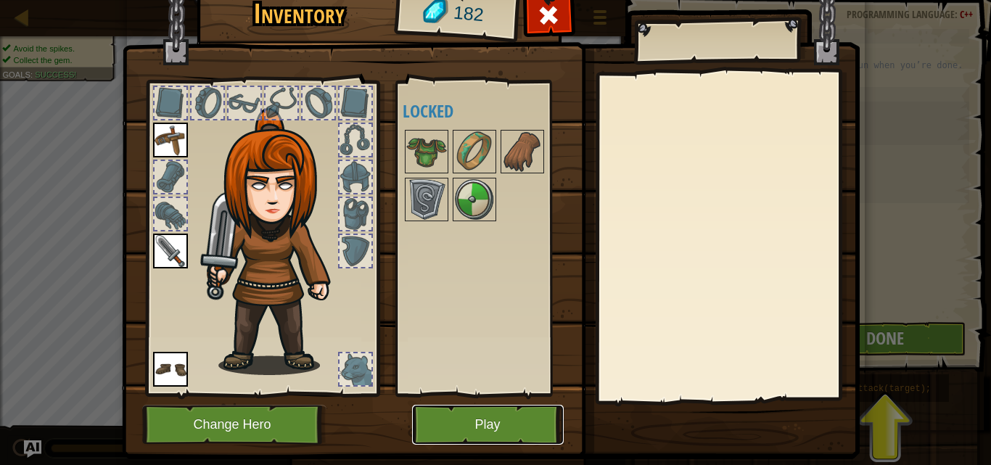
click at [479, 422] on button "Play" at bounding box center [488, 425] width 152 height 40
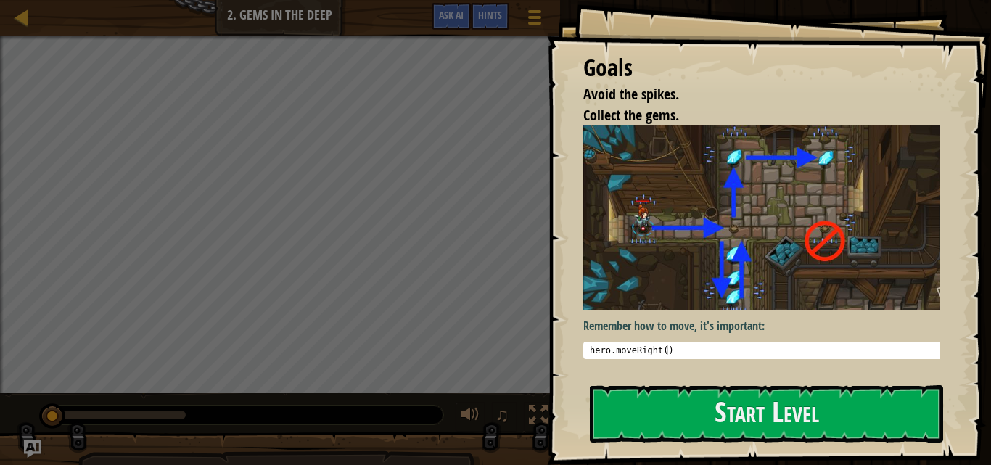
type textarea "hero.moveRight()"
click at [668, 347] on div "hero . moveRight ( )" at bounding box center [767, 360] width 361 height 30
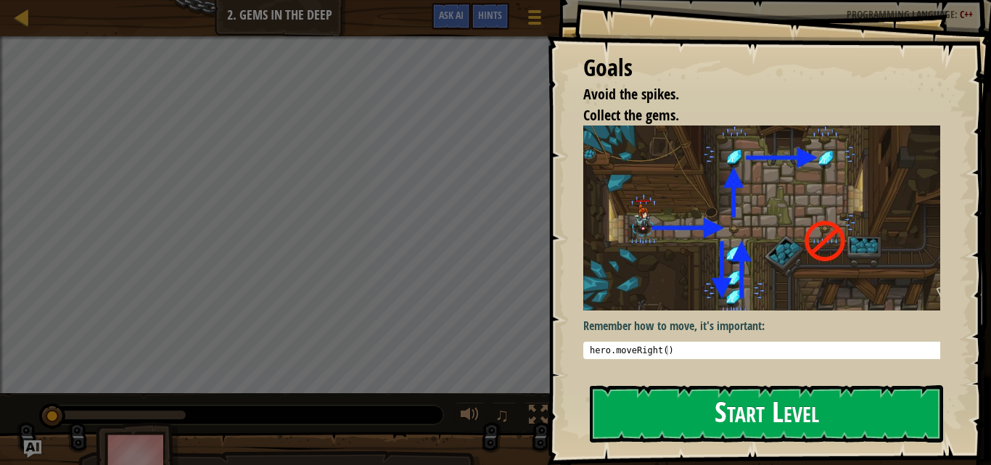
click at [697, 409] on button "Start Level" at bounding box center [766, 413] width 353 height 57
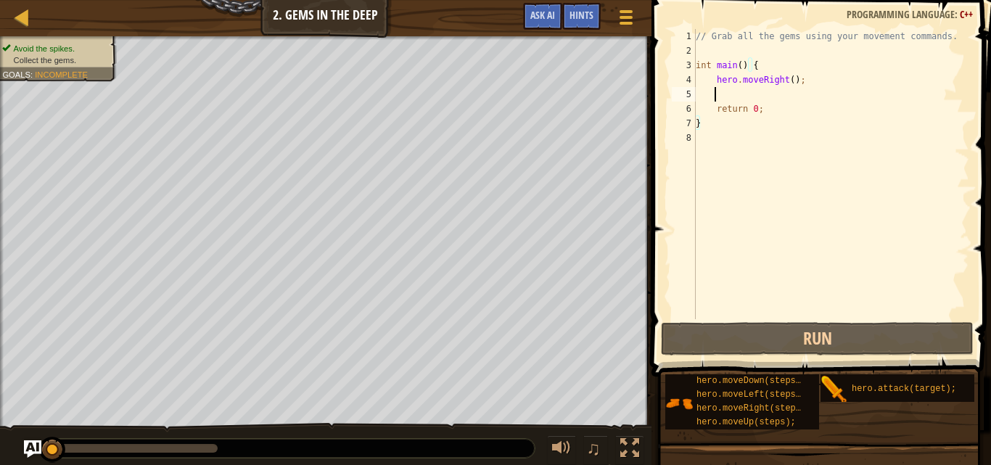
click at [723, 89] on div "// Grab all the gems using your movement commands. int main ( ) { hero . moveRi…" at bounding box center [831, 188] width 276 height 319
type textarea "h"
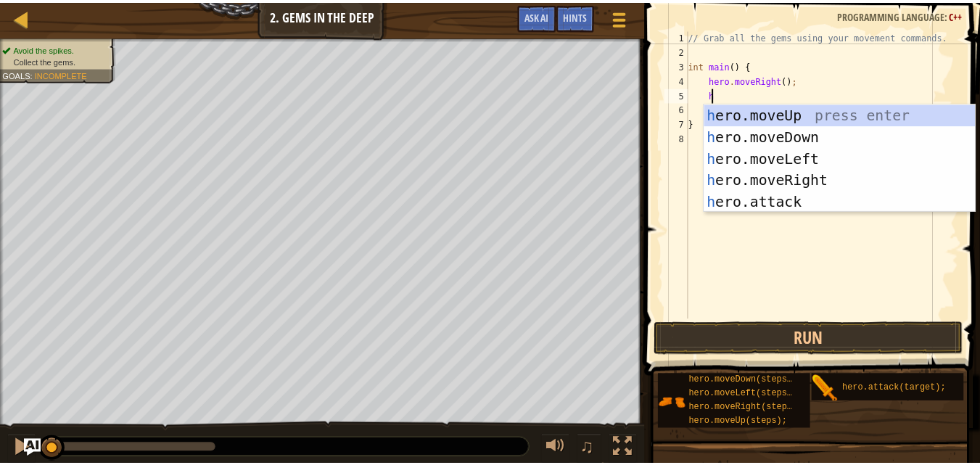
scroll to position [7, 1]
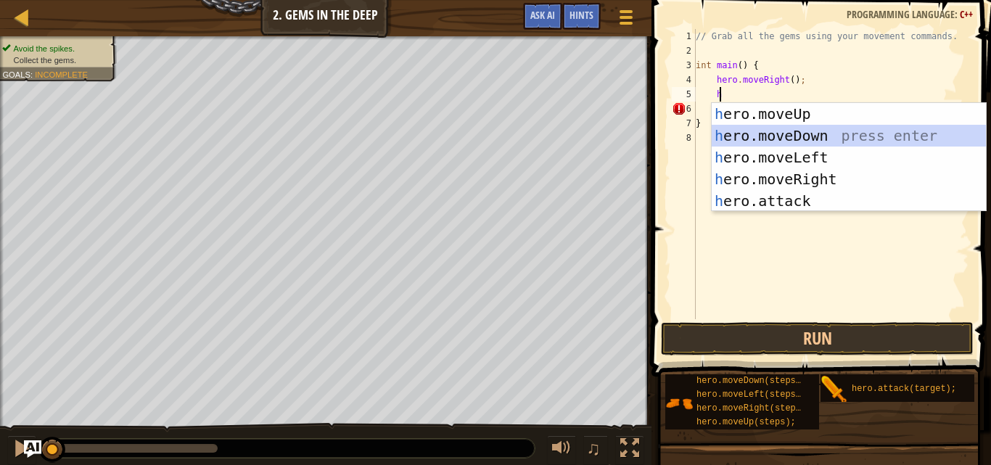
click at [737, 131] on div "h ero.moveUp press enter h ero.moveDown press enter h ero.moveLeft press enter …" at bounding box center [849, 179] width 274 height 152
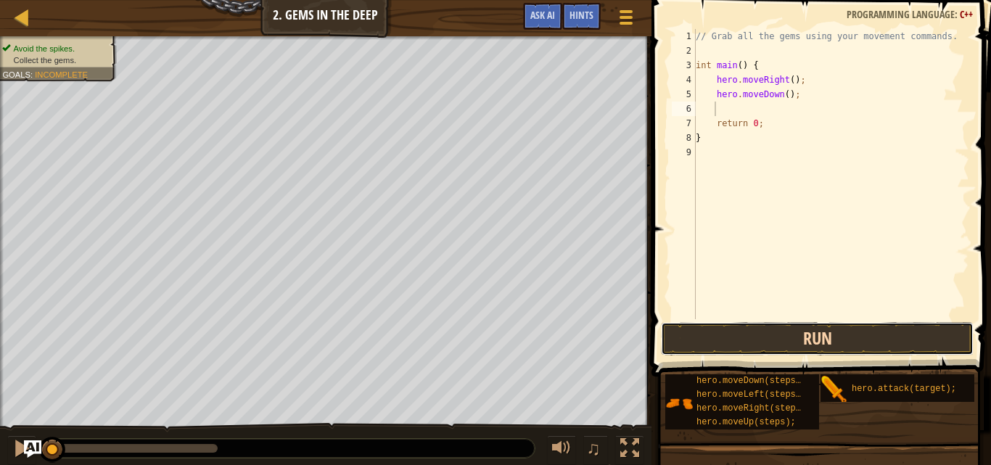
click at [738, 342] on button "Run" at bounding box center [817, 338] width 313 height 33
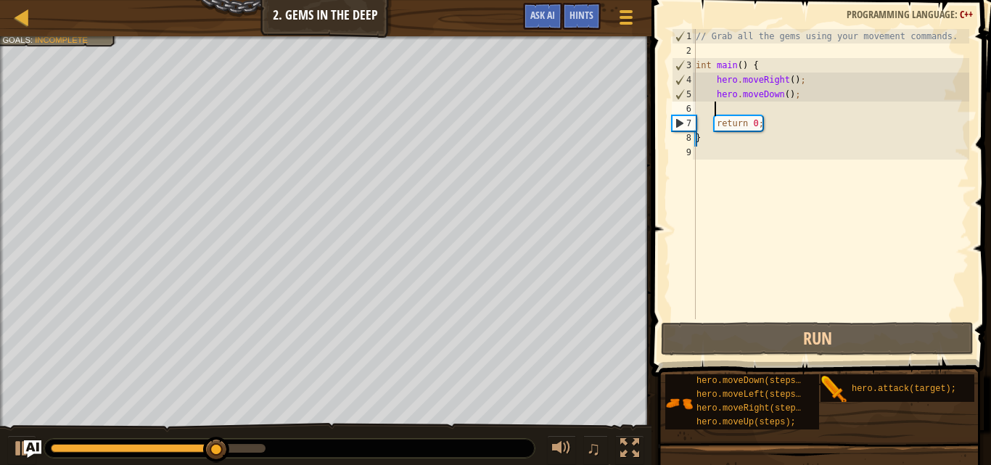
type textarea "h"
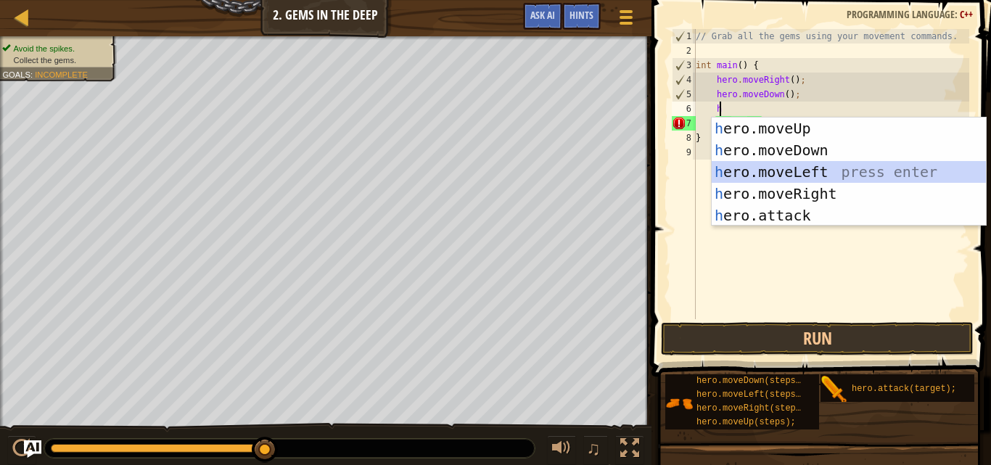
click at [759, 169] on div "h ero.moveUp press enter h ero.moveDown press enter h ero.moveLeft press enter …" at bounding box center [849, 194] width 274 height 152
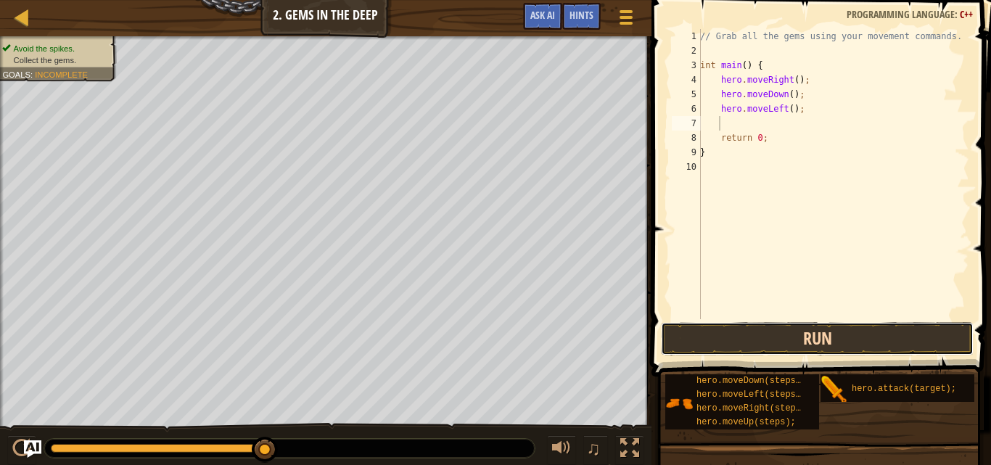
click at [769, 342] on button "Run" at bounding box center [817, 338] width 313 height 33
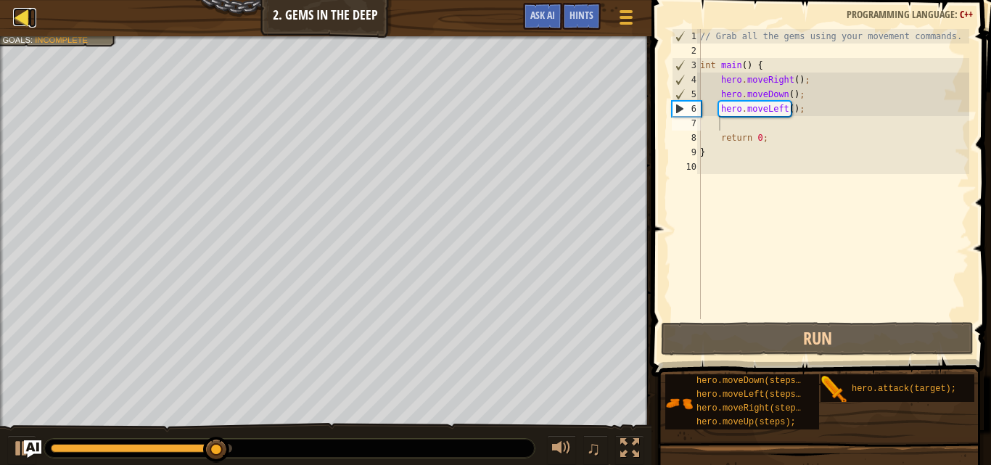
click at [25, 25] on div at bounding box center [22, 17] width 18 height 18
